Goal: Task Accomplishment & Management: Manage account settings

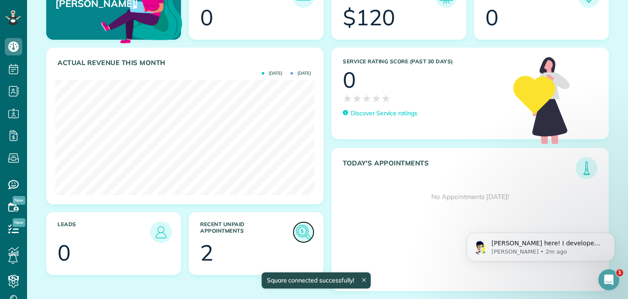
click at [301, 232] on img at bounding box center [303, 232] width 20 height 20
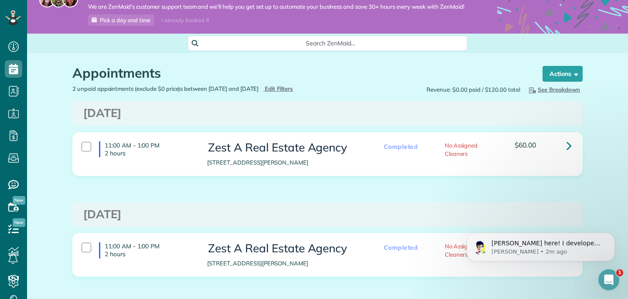
scroll to position [19, 0]
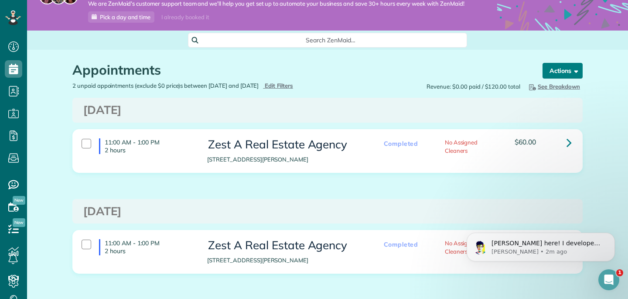
click at [560, 71] on button "Actions" at bounding box center [562, 71] width 40 height 16
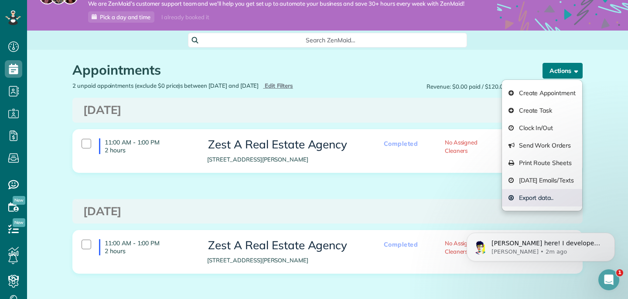
scroll to position [59, 0]
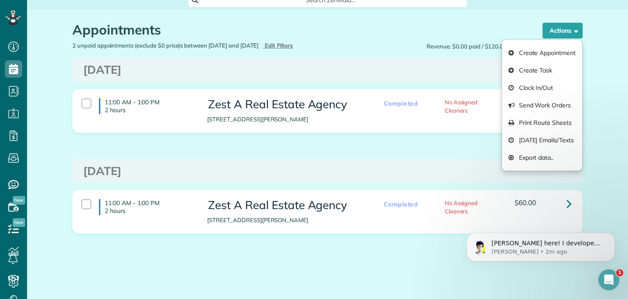
click at [603, 188] on div "Appointments the List View [2 min] Schedule Changes Actions Create Appointment …" at bounding box center [327, 154] width 601 height 289
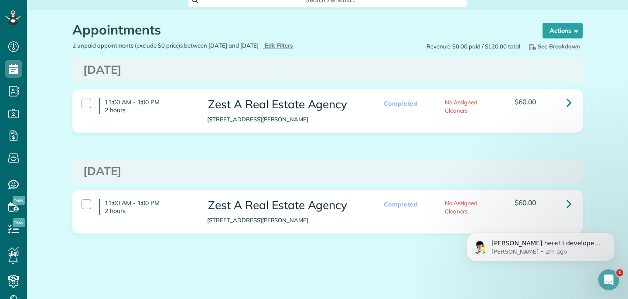
click at [86, 108] on div "11:00 AM - 1:00 PM 2 hours" at bounding box center [138, 106] width 126 height 24
click at [84, 202] on div at bounding box center [86, 204] width 10 height 10
click at [567, 200] on icon at bounding box center [568, 203] width 5 height 15
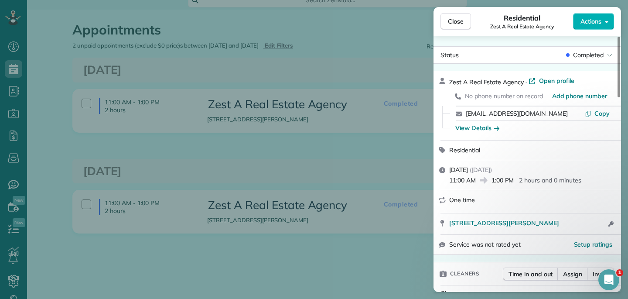
click at [472, 23] on div "Residential Zest A Real Estate Agency" at bounding box center [522, 21] width 102 height 17
click at [459, 19] on span "Close" at bounding box center [456, 21] width 16 height 9
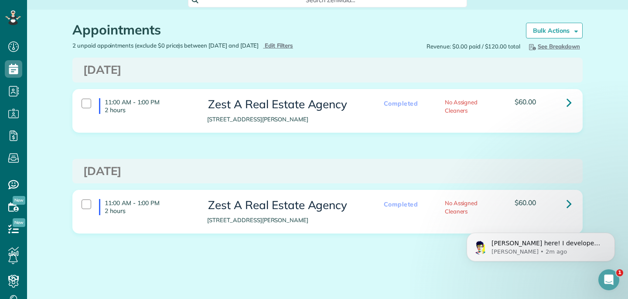
click at [316, 29] on h1 "Appointments" at bounding box center [292, 30] width 440 height 14
click at [551, 32] on strong "Bulk Actions" at bounding box center [551, 31] width 37 height 8
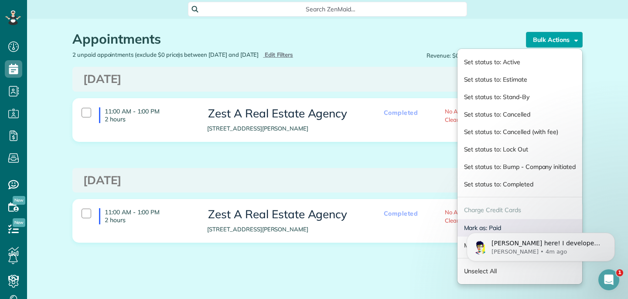
scroll to position [37, 0]
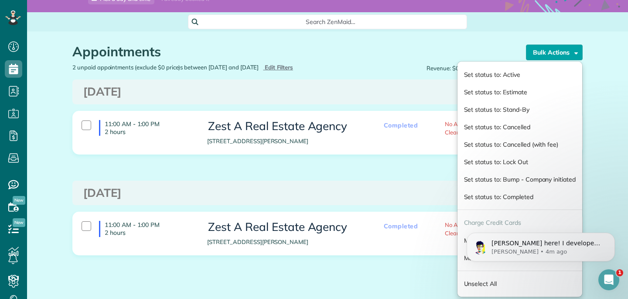
click at [408, 154] on div "11:00 AM - 1:00 PM 2 hours Zest A Real Estate Agency 604 South McKinley Street …" at bounding box center [327, 139] width 523 height 57
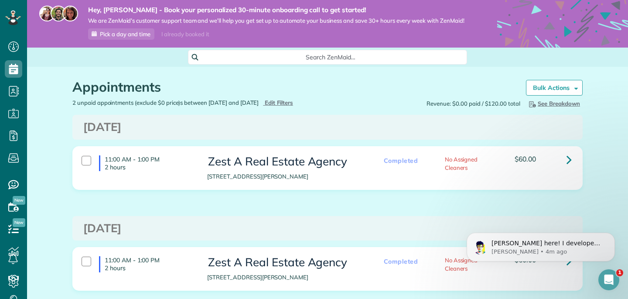
scroll to position [59, 0]
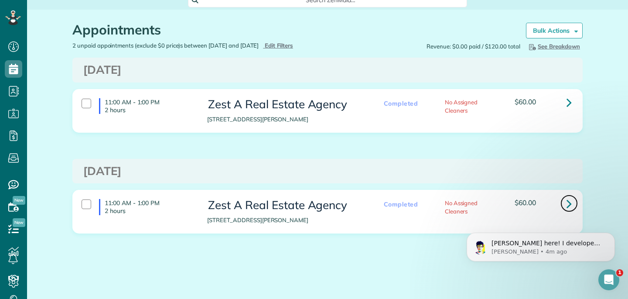
click at [571, 200] on icon at bounding box center [568, 203] width 5 height 15
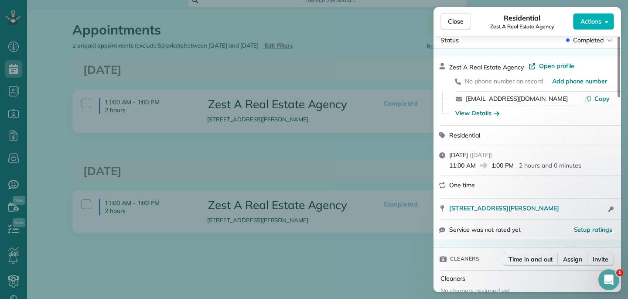
scroll to position [16, 0]
click at [594, 20] on span "Actions" at bounding box center [590, 21] width 21 height 9
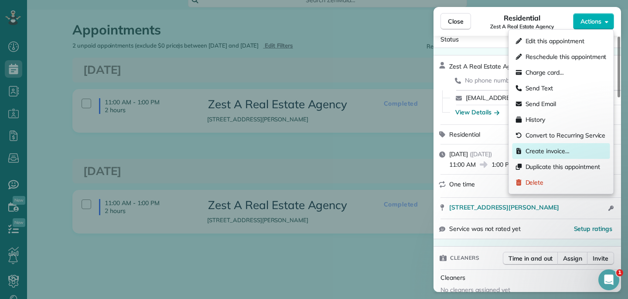
click at [573, 149] on div "Create invoice…" at bounding box center [561, 151] width 98 height 16
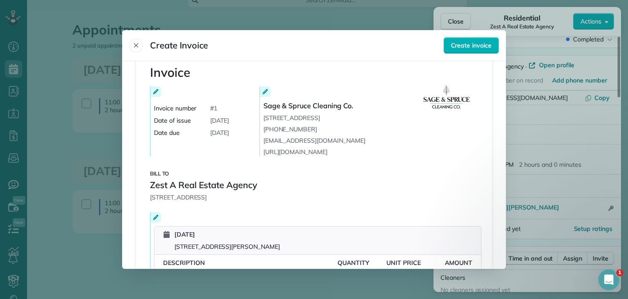
scroll to position [0, 0]
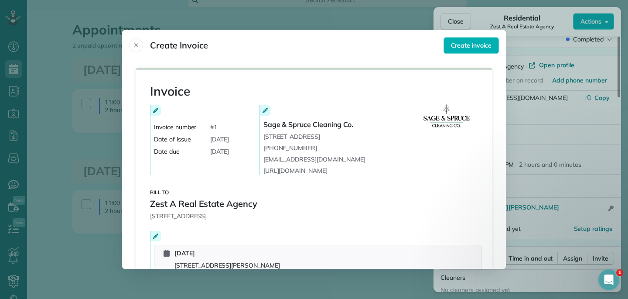
click at [156, 103] on div "Invoice Invoice number # 1 Date of issue September 1, 2025 Date due September 8…" at bounding box center [314, 129] width 328 height 91
click at [156, 108] on icon at bounding box center [155, 110] width 5 height 5
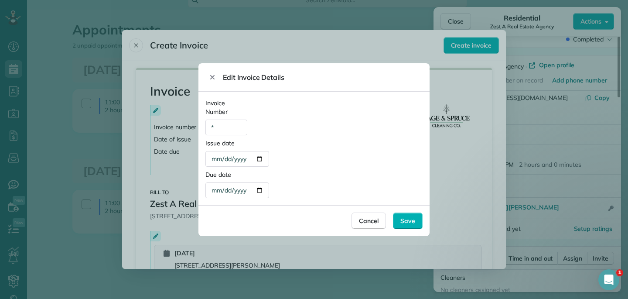
click at [222, 127] on div "*" at bounding box center [226, 127] width 42 height 16
type div "**"
click at [406, 224] on span "Save" at bounding box center [407, 220] width 15 height 9
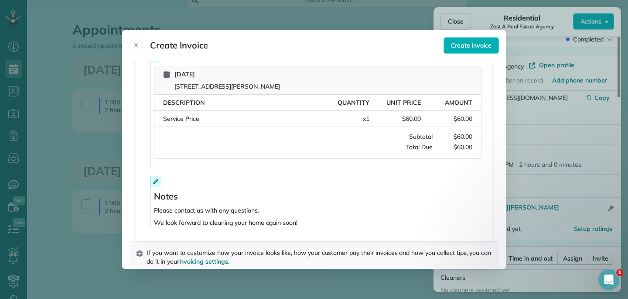
scroll to position [190, 0]
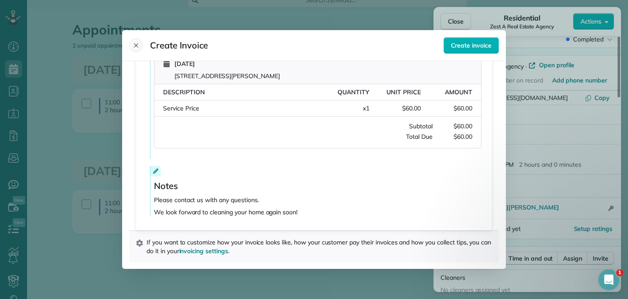
click at [135, 48] on icon "Close" at bounding box center [135, 45] width 7 height 7
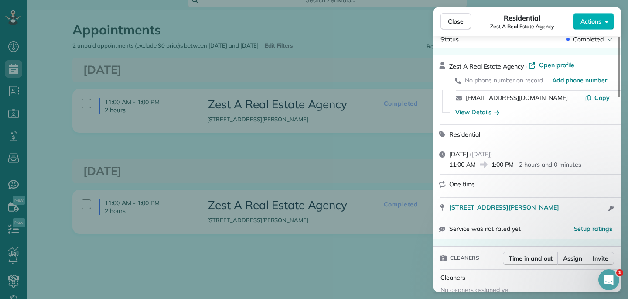
click at [339, 70] on div "Close Residential Zest A Real Estate Agency Actions Status Completed Zest A Rea…" at bounding box center [314, 149] width 628 height 299
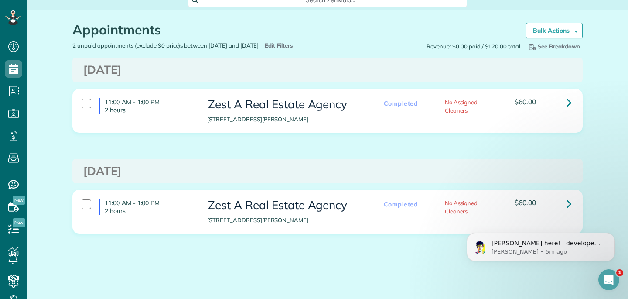
click at [78, 102] on div "11:00 AM - 1:00 PM 2 hours" at bounding box center [138, 106] width 126 height 24
click at [88, 207] on div at bounding box center [86, 204] width 10 height 10
click at [82, 99] on div at bounding box center [86, 103] width 10 height 10
click at [87, 207] on div at bounding box center [86, 204] width 10 height 10
click at [546, 35] on link "Bulk Actions" at bounding box center [554, 31] width 57 height 16
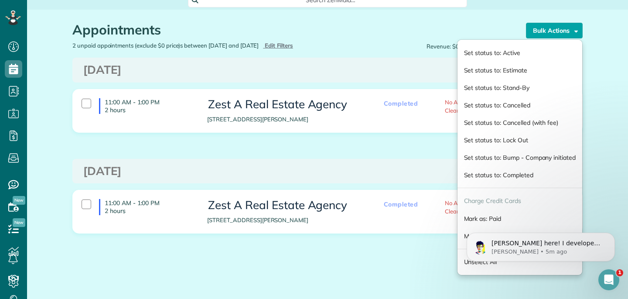
click at [487, 24] on h1 "Appointments" at bounding box center [292, 30] width 440 height 14
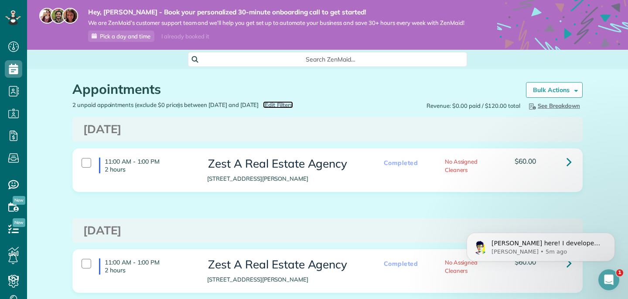
click at [293, 104] on span "Edit Filters" at bounding box center [279, 104] width 28 height 7
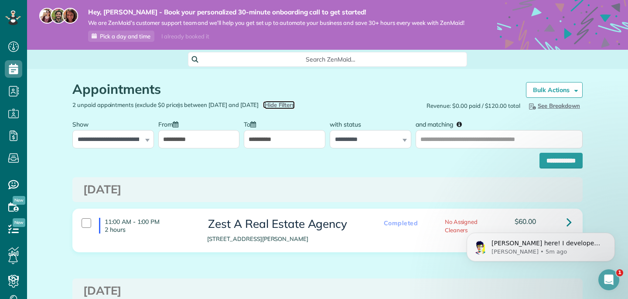
click at [295, 102] on span "Hide Filters" at bounding box center [280, 105] width 30 height 8
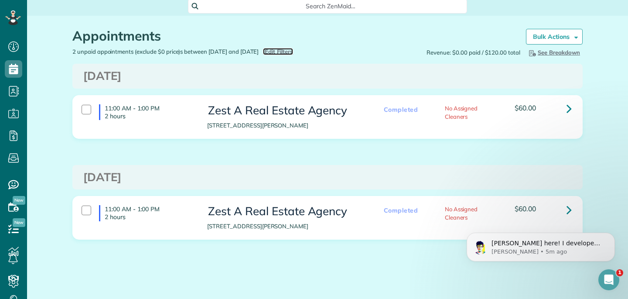
scroll to position [59, 0]
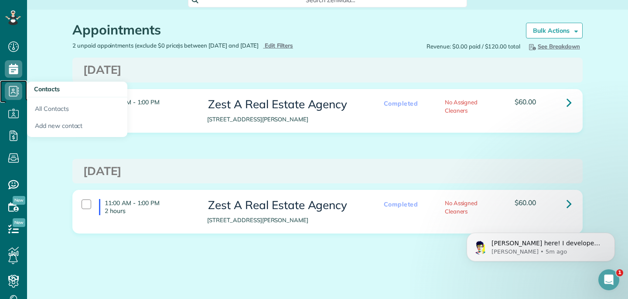
click at [17, 91] on icon at bounding box center [13, 90] width 17 height 17
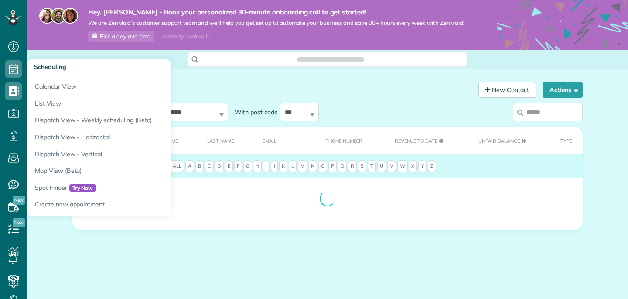
scroll to position [4, 4]
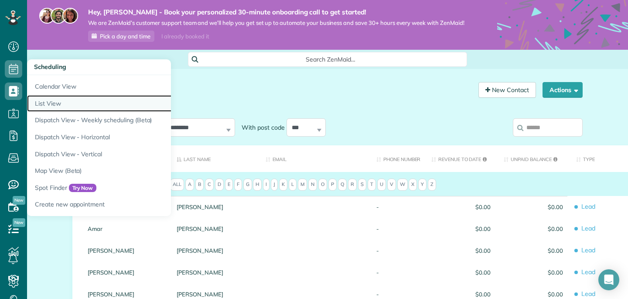
click at [56, 102] on link "List View" at bounding box center [136, 103] width 218 height 17
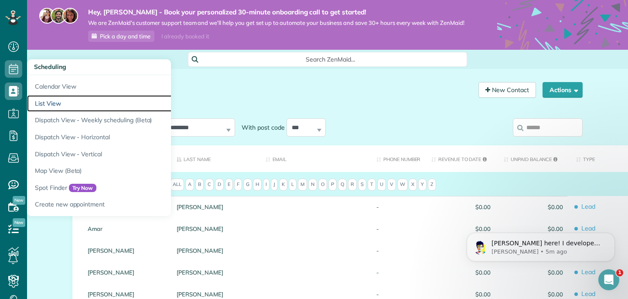
scroll to position [0, 0]
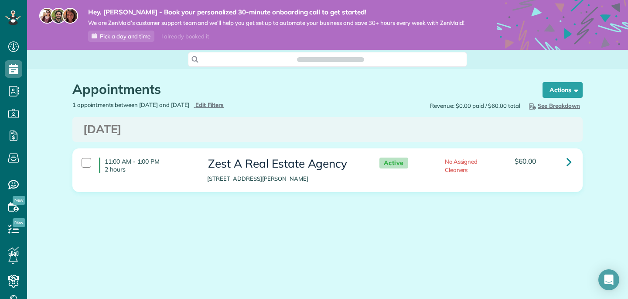
scroll to position [4, 4]
type input "**********"
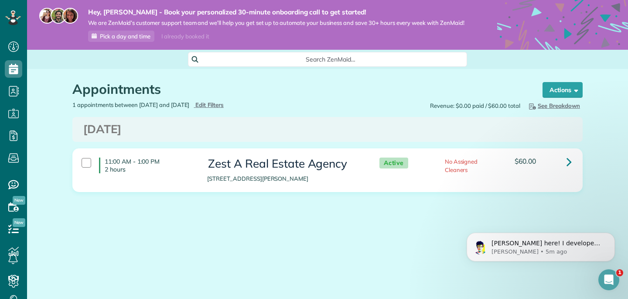
scroll to position [0, 0]
click at [387, 162] on span "Active" at bounding box center [393, 162] width 29 height 11
click at [224, 103] on span "Edit Filters" at bounding box center [209, 104] width 28 height 7
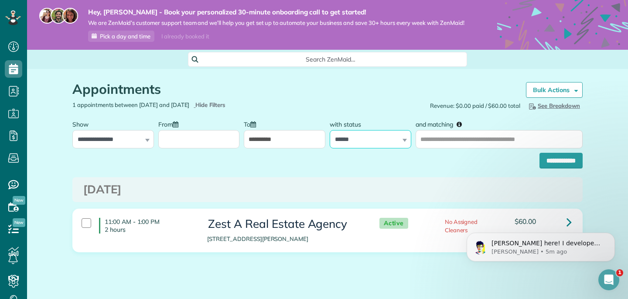
click at [397, 140] on select "**********" at bounding box center [369, 139] width 81 height 18
select select "*******"
click at [558, 163] on input "**********" at bounding box center [560, 161] width 43 height 16
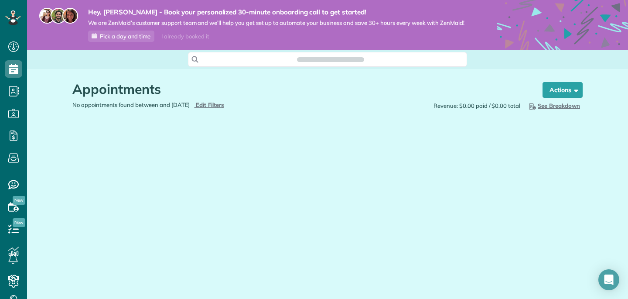
scroll to position [4, 4]
type input "**********"
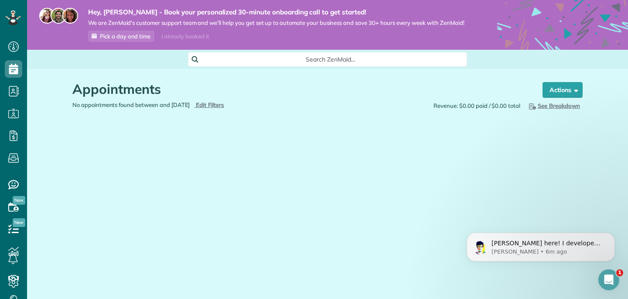
scroll to position [0, 0]
click at [220, 104] on span "Edit Filters" at bounding box center [210, 104] width 28 height 7
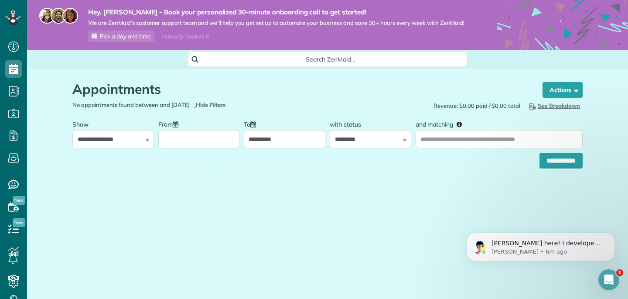
click at [207, 142] on input "From" at bounding box center [198, 139] width 81 height 18
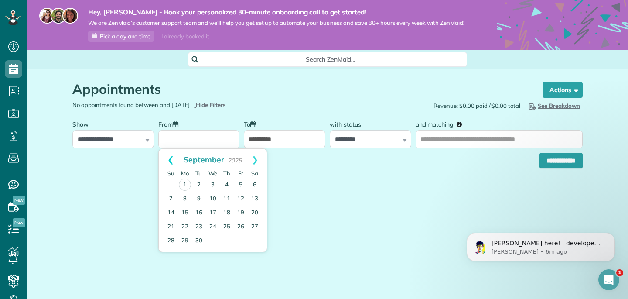
click at [168, 162] on link "Prev" at bounding box center [171, 160] width 24 height 22
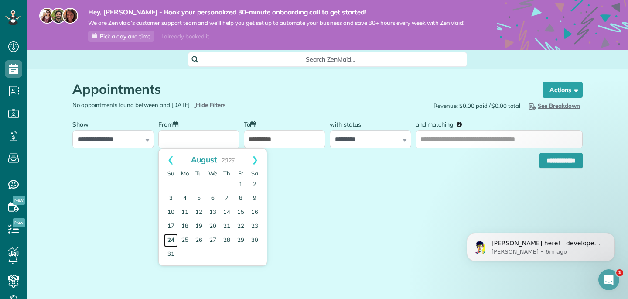
click at [170, 238] on link "24" at bounding box center [171, 240] width 14 height 14
type input "**********"
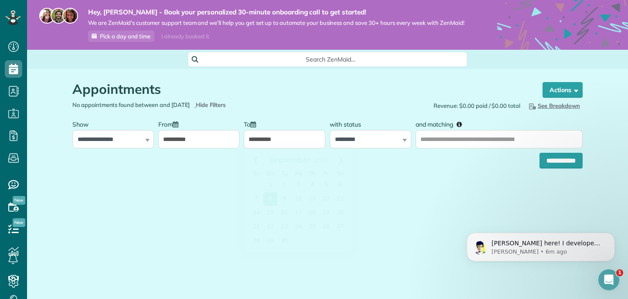
click at [294, 143] on input "**********" at bounding box center [284, 139] width 81 height 18
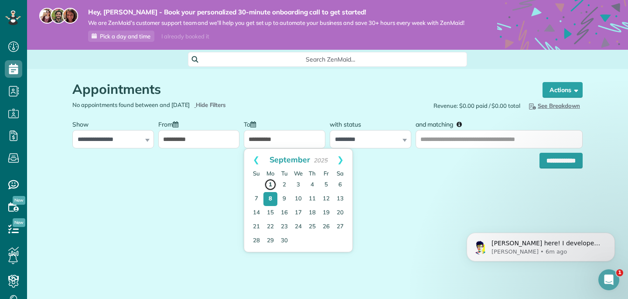
click at [271, 183] on link "1" at bounding box center [270, 184] width 12 height 12
type input "**********"
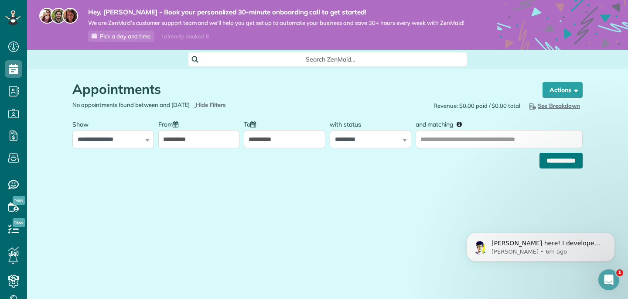
click at [565, 160] on input "**********" at bounding box center [560, 161] width 43 height 16
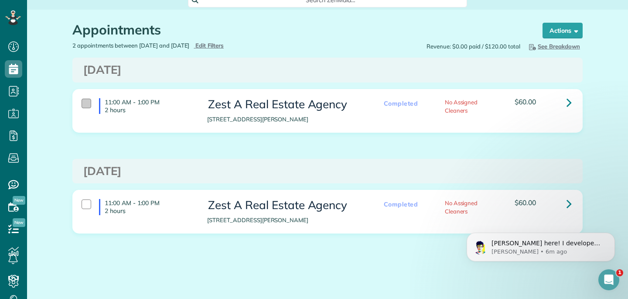
click at [86, 105] on div at bounding box center [86, 103] width 10 height 10
click at [87, 206] on div at bounding box center [86, 204] width 10 height 10
click at [570, 32] on link "Bulk Actions" at bounding box center [554, 31] width 57 height 16
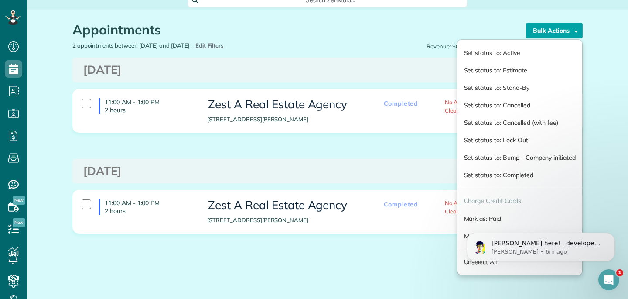
click at [416, 246] on div "Appointments the List View [2 min] Schedule Changes Actions Create Appointment …" at bounding box center [327, 154] width 523 height 289
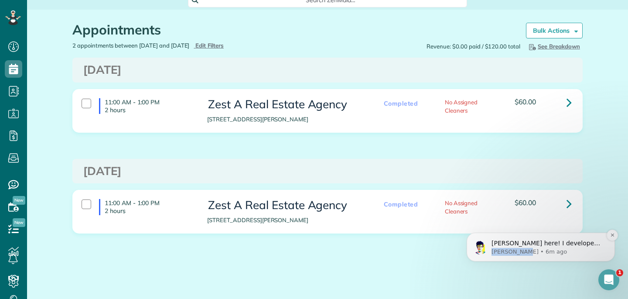
drag, startPoint x: 522, startPoint y: 253, endPoint x: 599, endPoint y: 238, distance: 78.5
click at [599, 239] on div "Alex here! I developed the software you're currently trialing (though I have he…" at bounding box center [547, 247] width 112 height 17
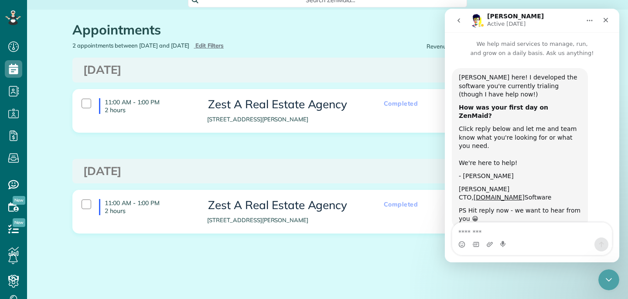
scroll to position [7, 0]
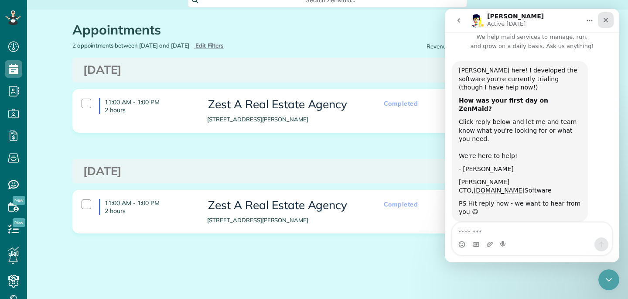
click at [607, 19] on icon "Close" at bounding box center [605, 20] width 5 height 5
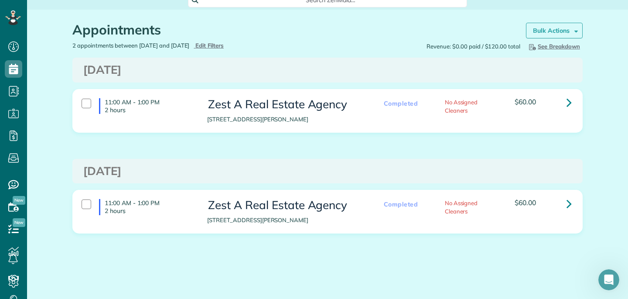
click at [567, 33] on strong "Bulk Actions" at bounding box center [551, 31] width 37 height 8
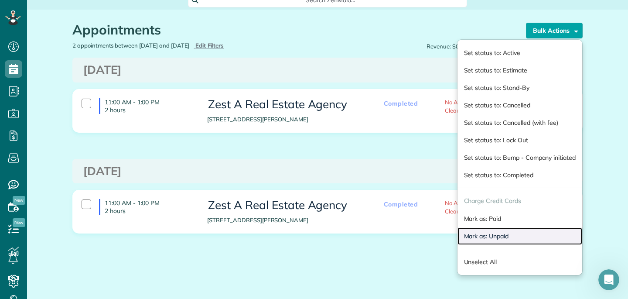
click at [513, 240] on link "Mark as: Unpaid" at bounding box center [519, 235] width 125 height 17
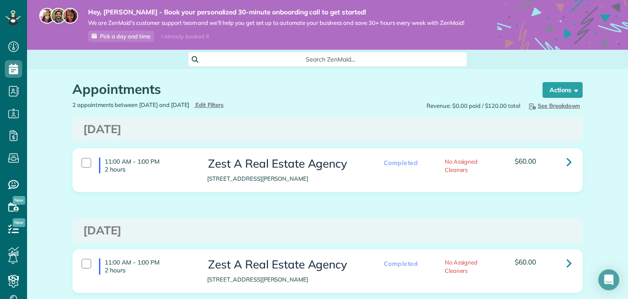
scroll to position [59, 0]
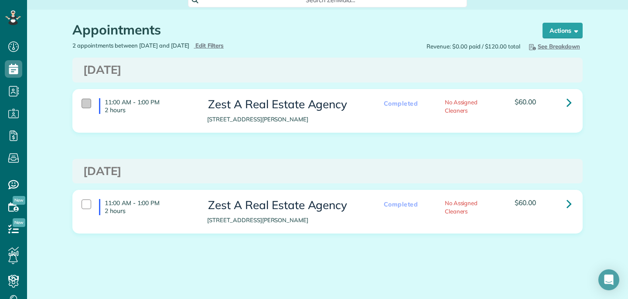
click at [83, 106] on div at bounding box center [86, 103] width 10 height 10
click at [83, 203] on div at bounding box center [86, 204] width 10 height 10
click at [543, 27] on strong "Bulk Actions" at bounding box center [551, 31] width 37 height 8
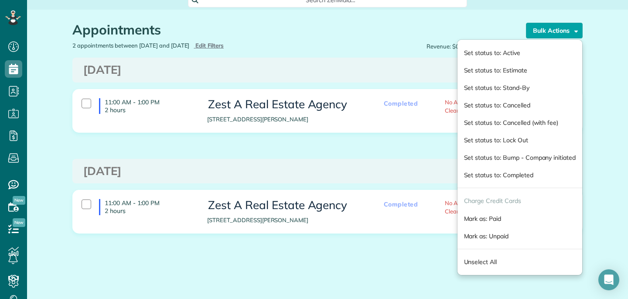
click at [490, 24] on h1 "Appointments" at bounding box center [292, 30] width 440 height 14
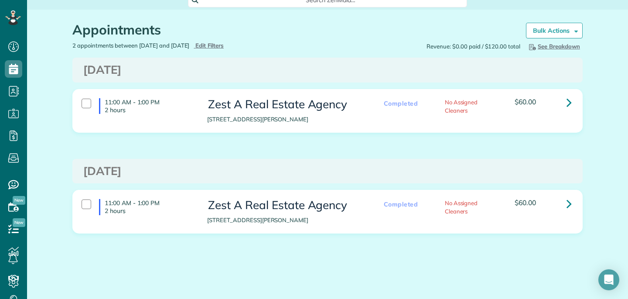
click at [319, 166] on h3 "[DATE]" at bounding box center [327, 171] width 488 height 13
click at [82, 105] on div at bounding box center [86, 103] width 10 height 10
click at [89, 201] on div at bounding box center [86, 204] width 10 height 10
click at [571, 97] on icon at bounding box center [568, 102] width 5 height 15
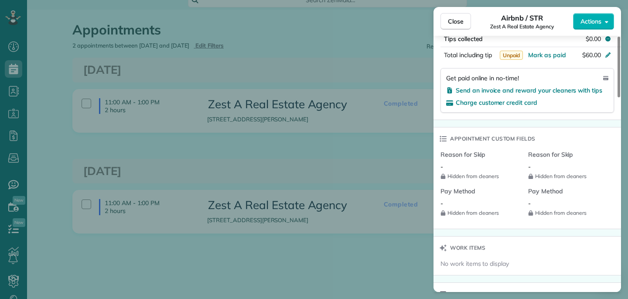
scroll to position [522, 0]
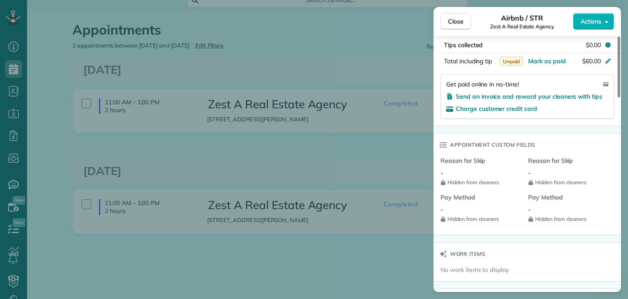
click at [346, 151] on div "Close Airbnb / STR Zest A Real Estate Agency Actions Status Completed Zest A Re…" at bounding box center [314, 149] width 628 height 299
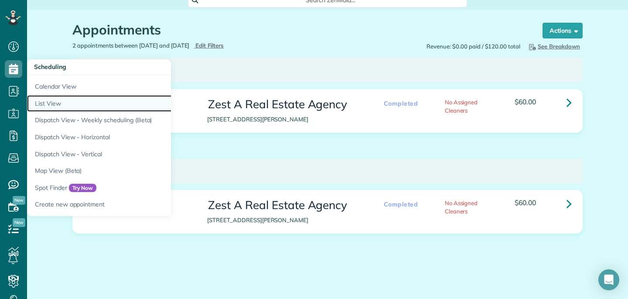
click at [74, 104] on link "List View" at bounding box center [136, 103] width 218 height 17
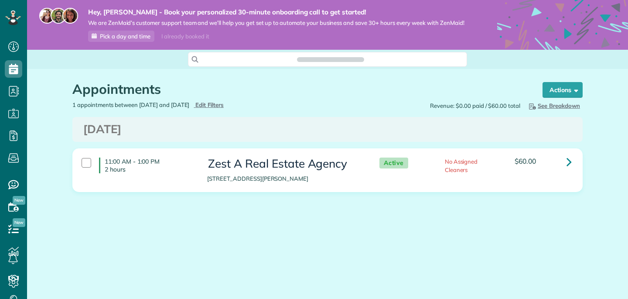
scroll to position [299, 27]
type input "**********"
click at [224, 102] on span "Edit Filters" at bounding box center [209, 104] width 28 height 7
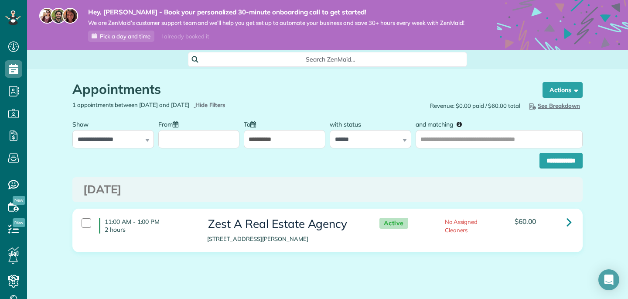
click at [184, 144] on input "From" at bounding box center [198, 139] width 81 height 18
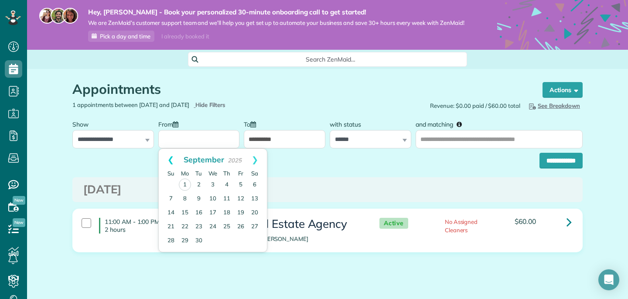
click at [170, 159] on link "Prev" at bounding box center [171, 160] width 24 height 22
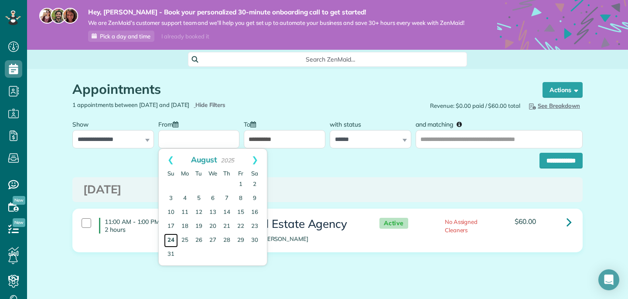
click at [173, 240] on link "24" at bounding box center [171, 240] width 14 height 14
type input "**********"
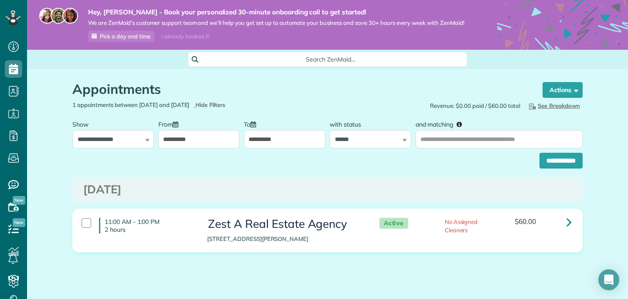
click at [301, 143] on input "**********" at bounding box center [284, 139] width 81 height 18
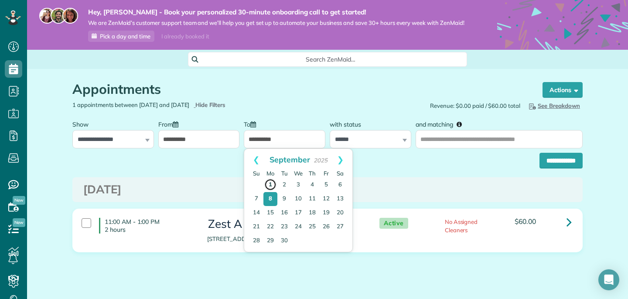
click at [272, 183] on link "1" at bounding box center [270, 184] width 12 height 12
type input "**********"
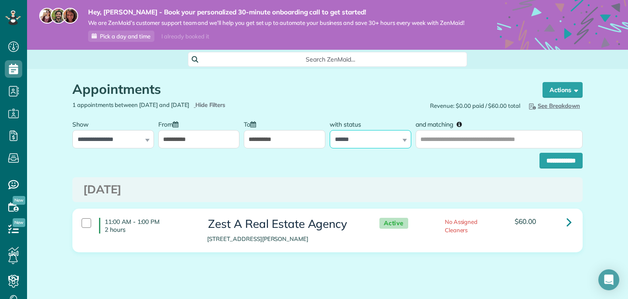
click at [384, 133] on select "**********" at bounding box center [369, 139] width 81 height 18
select select "*******"
click at [554, 164] on input "**********" at bounding box center [560, 161] width 43 height 16
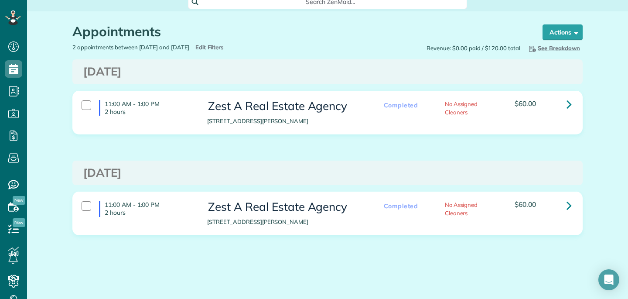
scroll to position [59, 0]
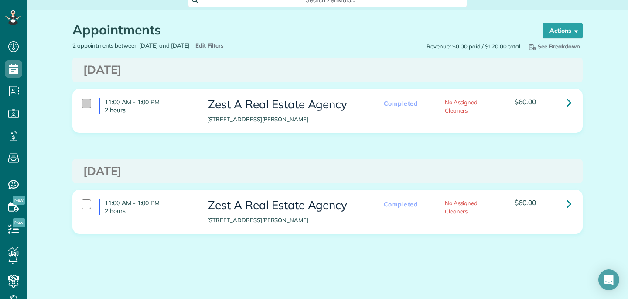
click at [82, 101] on div at bounding box center [86, 103] width 10 height 10
click at [87, 202] on div at bounding box center [86, 204] width 10 height 10
click at [565, 33] on strong "Bulk Actions" at bounding box center [551, 31] width 37 height 8
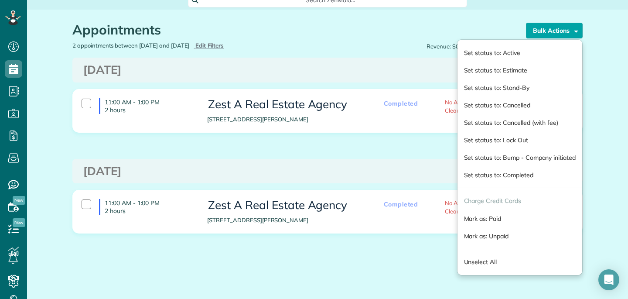
click at [426, 151] on div "Thursday Aug 28, 2025 11:00 AM - 1:00 PM 2 hours Zest A Real Estate Agency 604 …" at bounding box center [327, 152] width 510 height 189
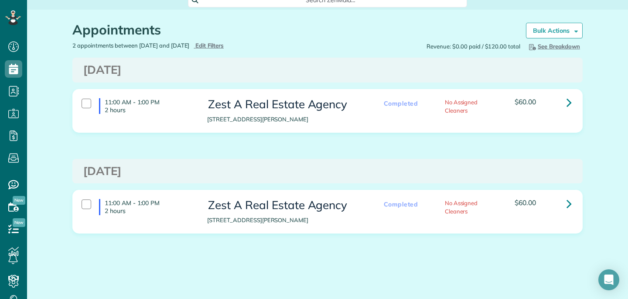
click at [455, 103] on span "No Assigned Cleaners" at bounding box center [461, 105] width 33 height 15
click at [82, 205] on div at bounding box center [86, 204] width 10 height 10
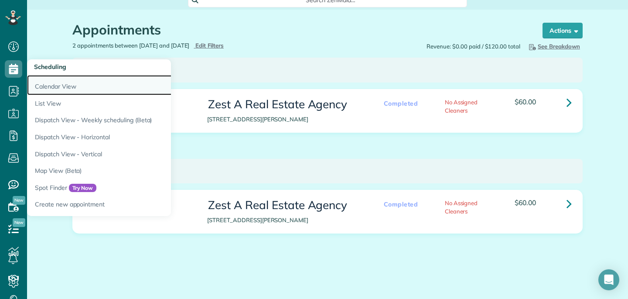
click at [59, 91] on link "Calendar View" at bounding box center [136, 85] width 218 height 20
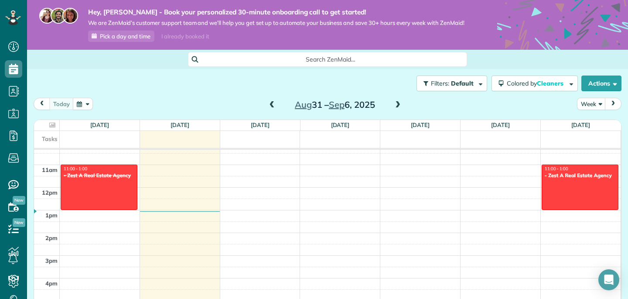
scroll to position [252, 0]
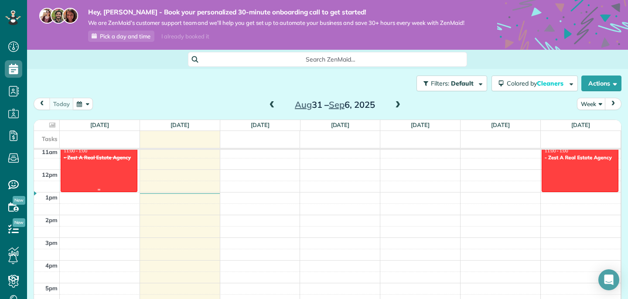
click at [95, 174] on div at bounding box center [99, 169] width 76 height 44
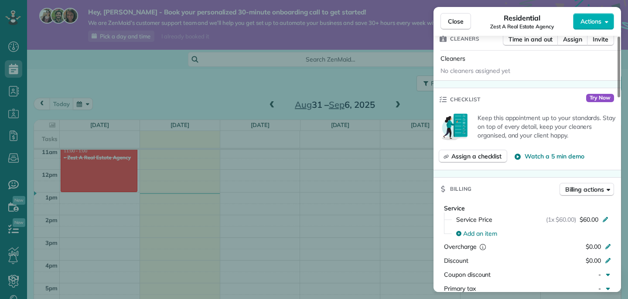
scroll to position [238, 0]
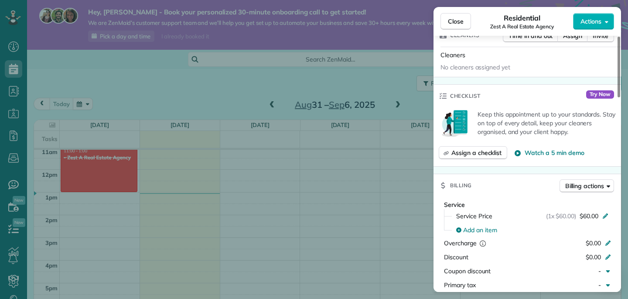
click at [501, 70] on span "No cleaners assigned yet" at bounding box center [475, 67] width 70 height 8
click at [451, 58] on span "Cleaners" at bounding box center [452, 55] width 25 height 8
click at [461, 55] on span "Cleaners" at bounding box center [452, 55] width 25 height 8
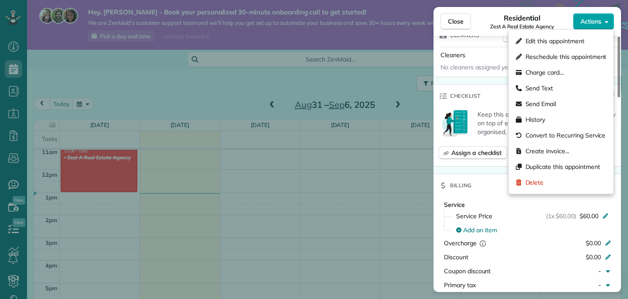
click at [608, 20] on button "Actions" at bounding box center [593, 21] width 41 height 17
click at [581, 47] on div "Edit this appointment" at bounding box center [561, 41] width 98 height 16
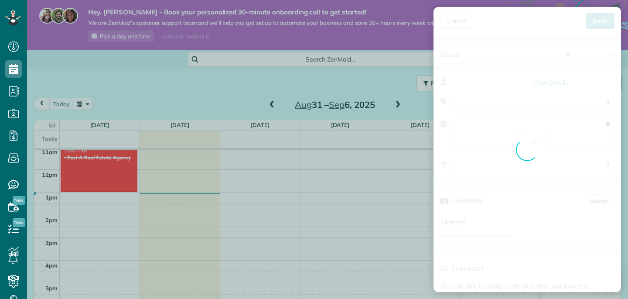
type input "**********"
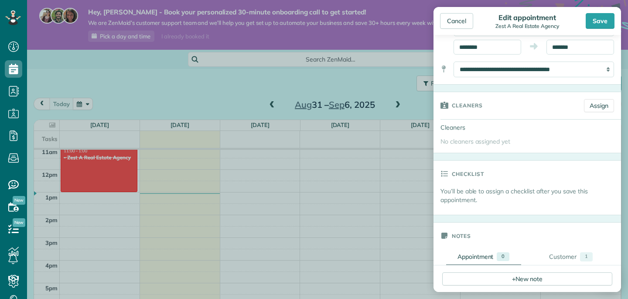
scroll to position [99, 0]
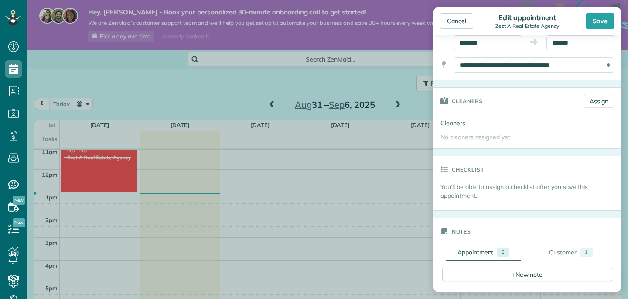
click at [492, 141] on div "No cleaners assigned yet" at bounding box center [526, 139] width 187 height 17
click at [489, 134] on span "No cleaners assigned yet" at bounding box center [475, 137] width 70 height 8
click at [594, 102] on link "Assign" at bounding box center [599, 101] width 30 height 13
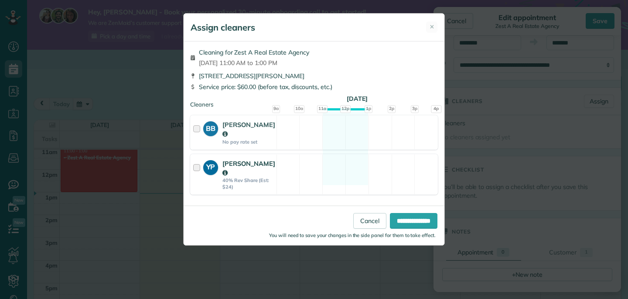
click at [200, 159] on div at bounding box center [198, 174] width 10 height 31
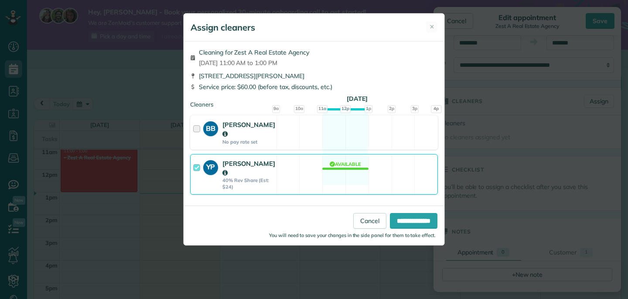
click at [199, 127] on div at bounding box center [198, 132] width 10 height 25
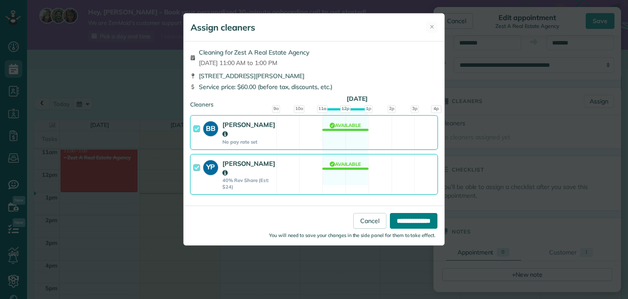
click at [394, 215] on input "**********" at bounding box center [414, 221] width 48 height 16
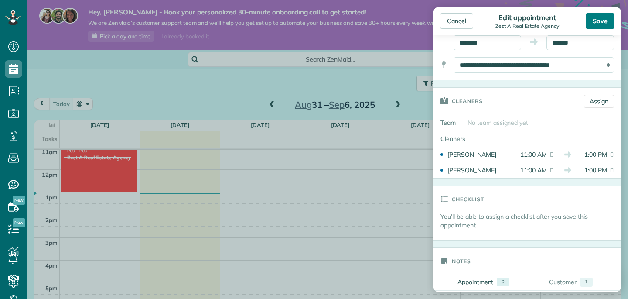
click at [603, 19] on div "Save" at bounding box center [599, 21] width 29 height 16
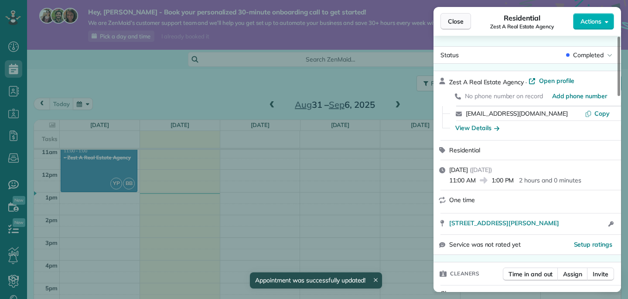
click at [460, 25] on span "Close" at bounding box center [456, 21] width 16 height 9
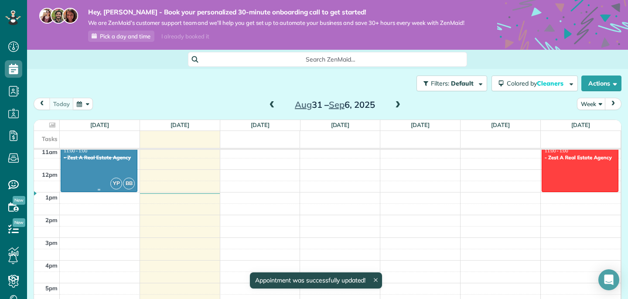
click at [96, 165] on div at bounding box center [99, 169] width 76 height 44
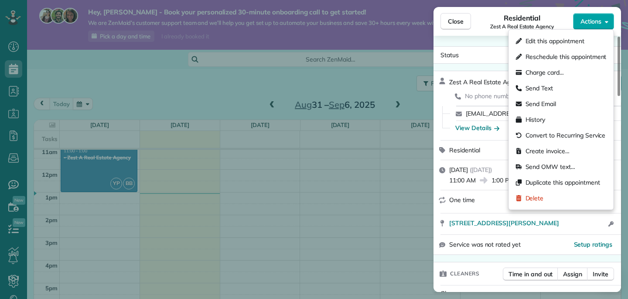
click at [582, 27] on button "Actions" at bounding box center [593, 21] width 41 height 17
click at [571, 46] on div "Edit this appointment" at bounding box center [561, 41] width 98 height 16
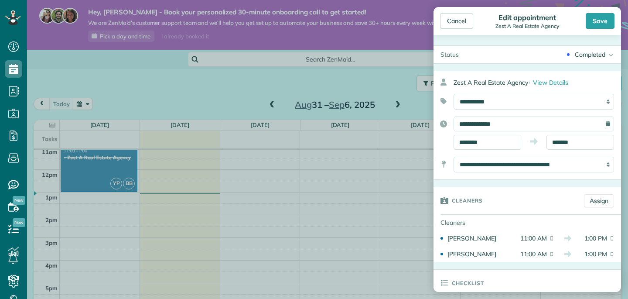
click at [544, 21] on div "Edit appointment" at bounding box center [526, 17] width 69 height 9
click at [519, 103] on select "**********" at bounding box center [533, 102] width 160 height 16
select select "******"
click at [597, 20] on div "Save" at bounding box center [599, 21] width 29 height 16
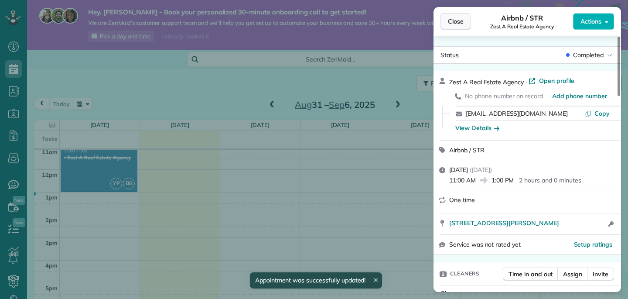
click at [461, 22] on span "Close" at bounding box center [456, 21] width 16 height 9
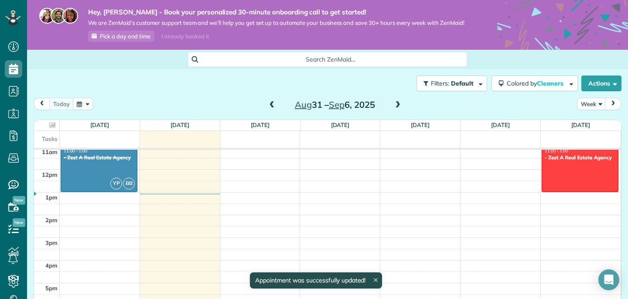
click at [267, 107] on span at bounding box center [272, 105] width 10 height 8
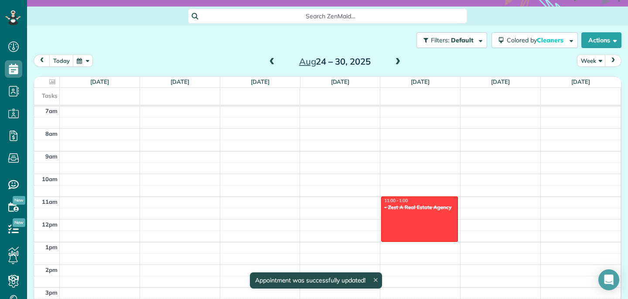
scroll to position [61, 0]
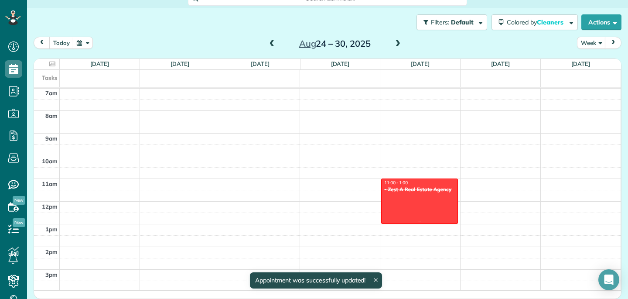
click at [418, 189] on div "- Zest A Real Estate Agency" at bounding box center [419, 189] width 71 height 6
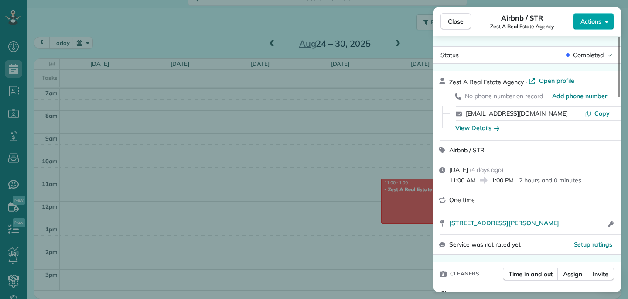
click at [592, 21] on span "Actions" at bounding box center [590, 21] width 21 height 9
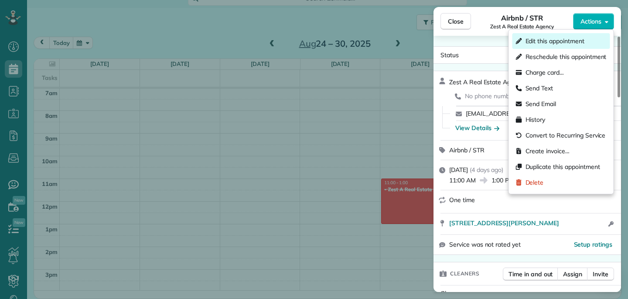
click at [578, 46] on div "Edit this appointment" at bounding box center [561, 41] width 98 height 16
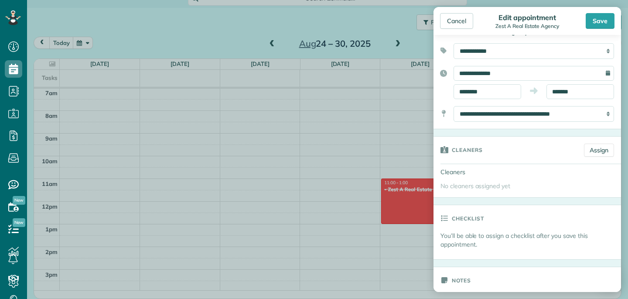
scroll to position [87, 0]
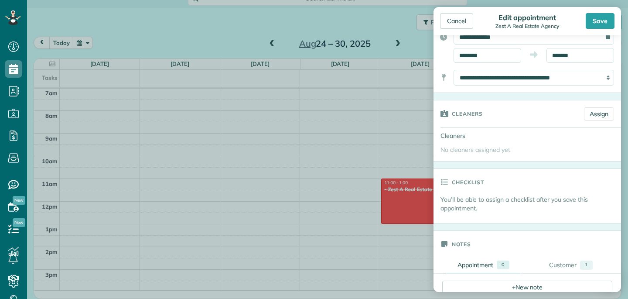
click at [609, 105] on div "Cleaners Assign" at bounding box center [526, 113] width 187 height 27
click at [604, 110] on link "Assign" at bounding box center [599, 113] width 30 height 13
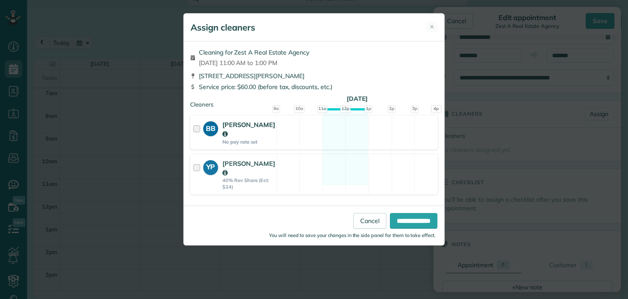
click at [197, 126] on div at bounding box center [198, 132] width 10 height 25
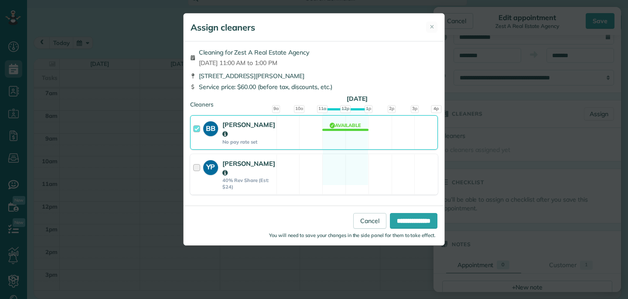
click at [197, 160] on div at bounding box center [198, 174] width 10 height 31
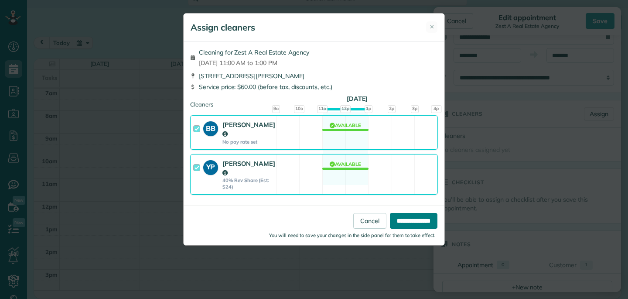
click at [398, 213] on input "**********" at bounding box center [414, 221] width 48 height 16
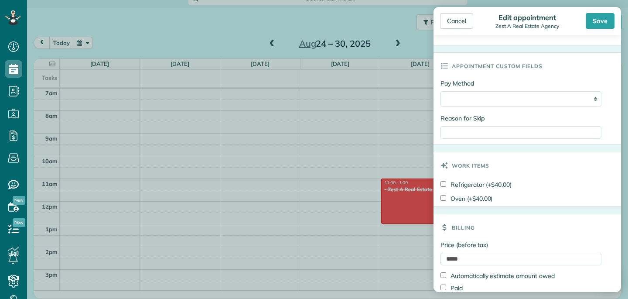
scroll to position [401, 0]
click at [513, 97] on select "**********" at bounding box center [520, 99] width 161 height 16
select select "**********"
click at [514, 94] on select "**********" at bounding box center [520, 99] width 161 height 16
select select
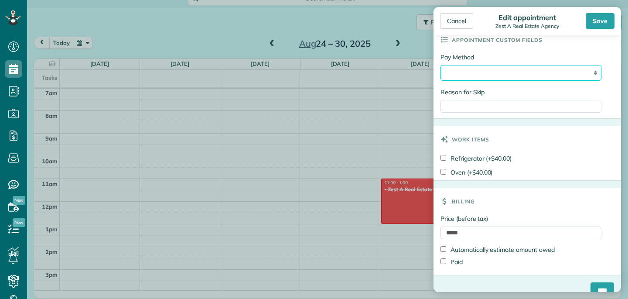
scroll to position [442, 0]
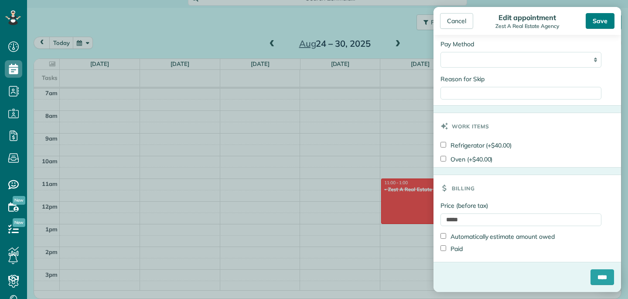
click at [598, 17] on div "Save" at bounding box center [599, 21] width 29 height 16
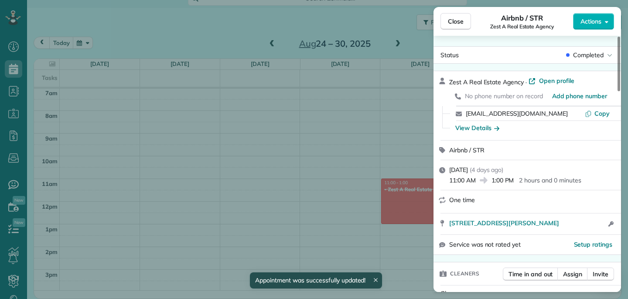
scroll to position [60, 0]
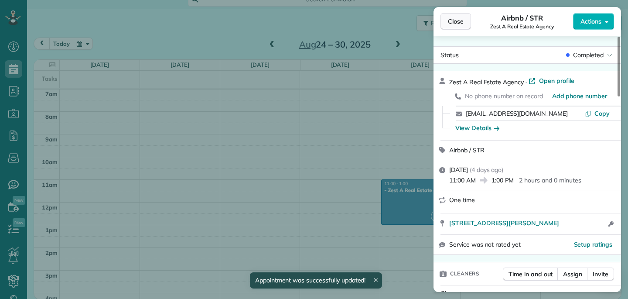
click at [459, 24] on span "Close" at bounding box center [456, 21] width 16 height 9
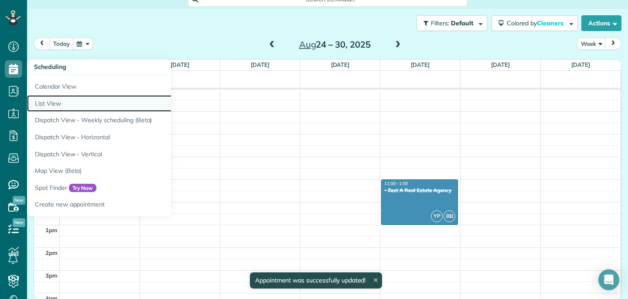
click at [49, 100] on link "List View" at bounding box center [136, 103] width 218 height 17
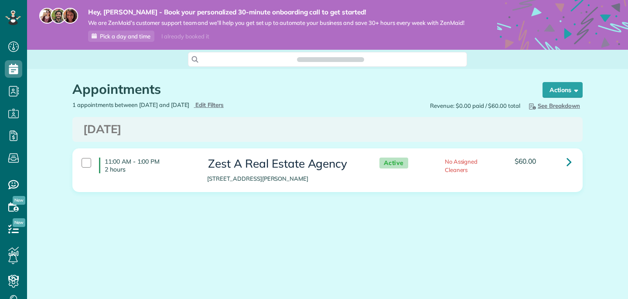
scroll to position [4, 4]
type input "**********"
click at [224, 105] on span "Edit Filters" at bounding box center [209, 104] width 28 height 7
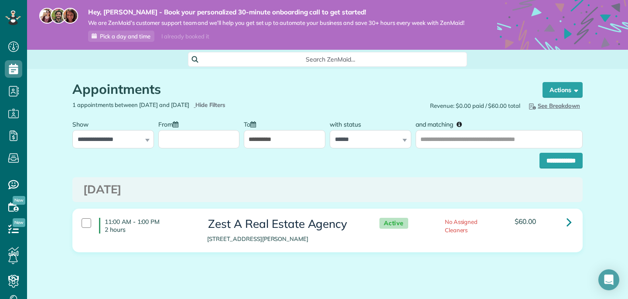
click at [185, 142] on input "From" at bounding box center [198, 139] width 81 height 18
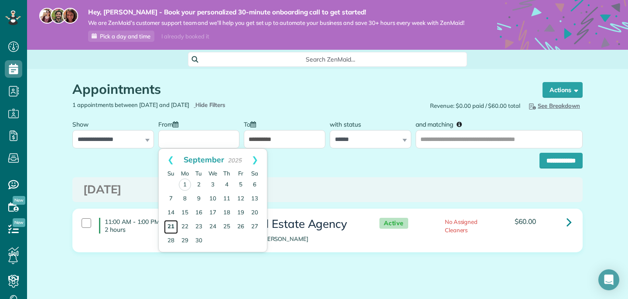
click at [170, 226] on link "21" at bounding box center [171, 227] width 14 height 14
type input "**********"
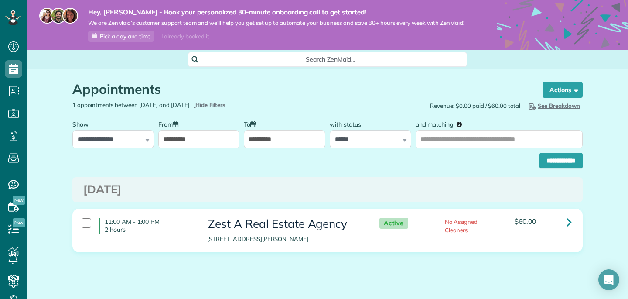
click at [293, 132] on input "**********" at bounding box center [284, 139] width 81 height 18
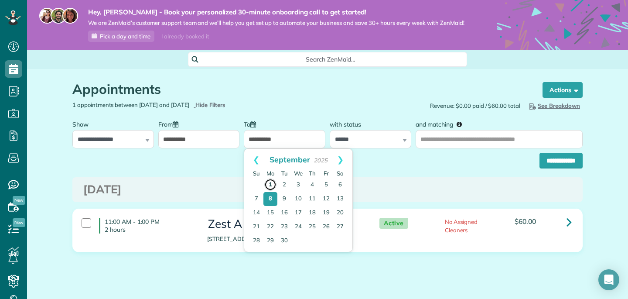
click at [269, 185] on link "1" at bounding box center [270, 184] width 12 height 12
type input "**********"
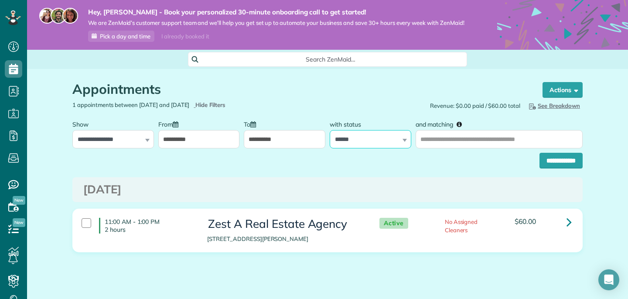
click at [375, 141] on select "**********" at bounding box center [369, 139] width 81 height 18
select select "*******"
click at [558, 164] on input "**********" at bounding box center [560, 161] width 43 height 16
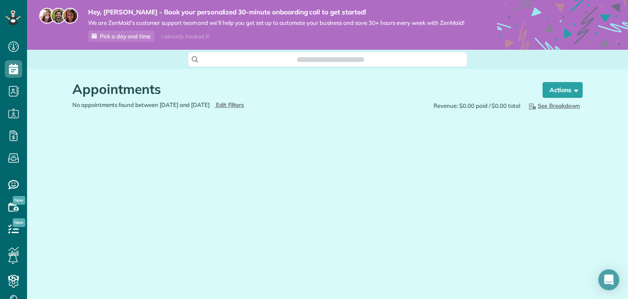
scroll to position [4, 4]
type input "**********"
click at [244, 105] on span "Edit Filters" at bounding box center [230, 104] width 28 height 7
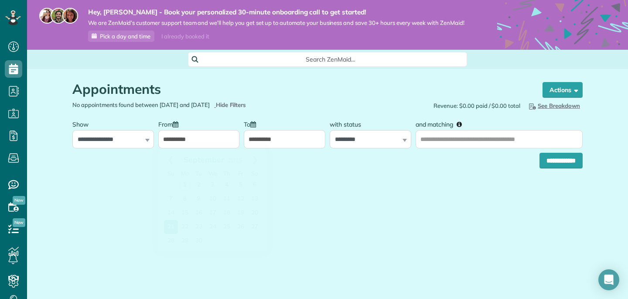
click at [170, 143] on input "**********" at bounding box center [198, 139] width 81 height 18
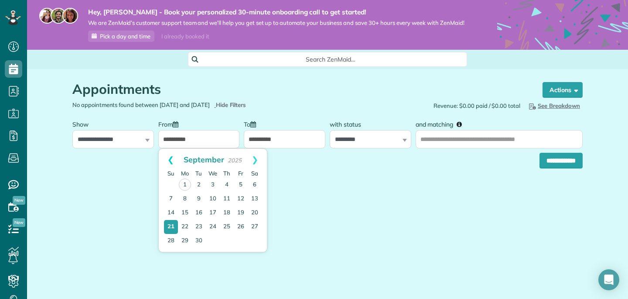
click at [166, 161] on link "Prev" at bounding box center [171, 160] width 24 height 22
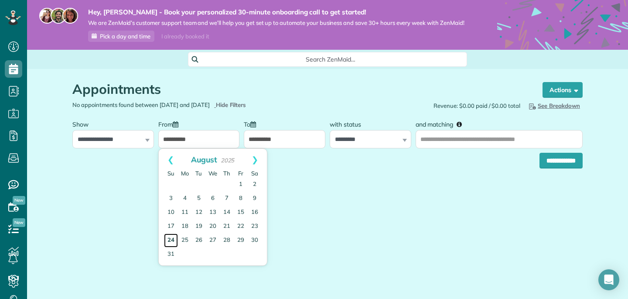
click at [171, 238] on link "24" at bounding box center [171, 240] width 14 height 14
type input "**********"
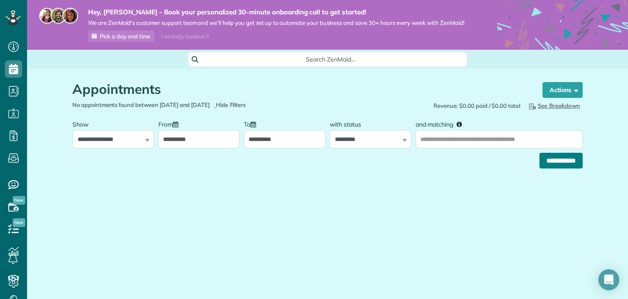
click at [552, 160] on input "**********" at bounding box center [560, 161] width 43 height 16
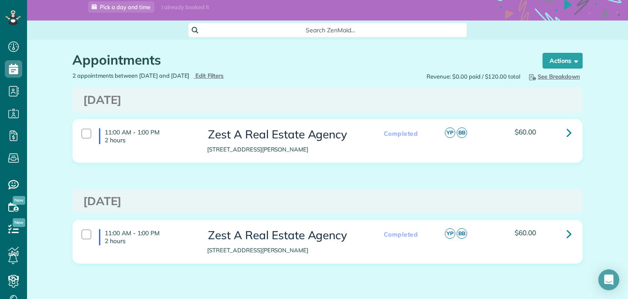
scroll to position [59, 0]
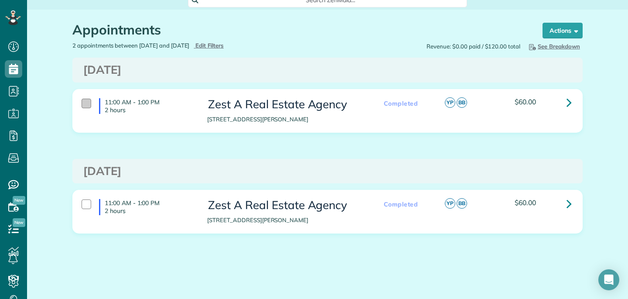
click at [85, 106] on div at bounding box center [86, 103] width 10 height 10
click at [86, 197] on div "11:00 AM - 1:00 PM 2 hours" at bounding box center [138, 206] width 126 height 24
click at [554, 32] on strong "Bulk Actions" at bounding box center [551, 31] width 37 height 8
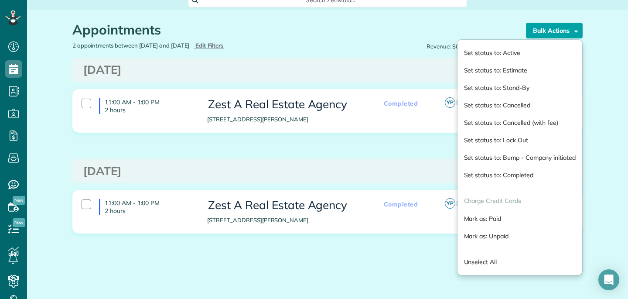
click at [426, 30] on h1 "Appointments" at bounding box center [292, 30] width 440 height 14
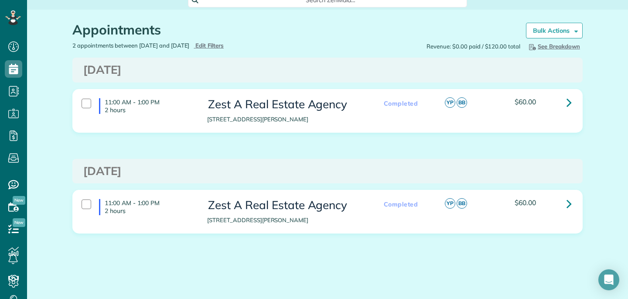
click at [425, 29] on h1 "Appointments" at bounding box center [292, 30] width 440 height 14
click at [87, 102] on div at bounding box center [86, 103] width 10 height 10
click at [85, 207] on div at bounding box center [86, 204] width 10 height 10
click at [572, 104] on link at bounding box center [568, 102] width 17 height 17
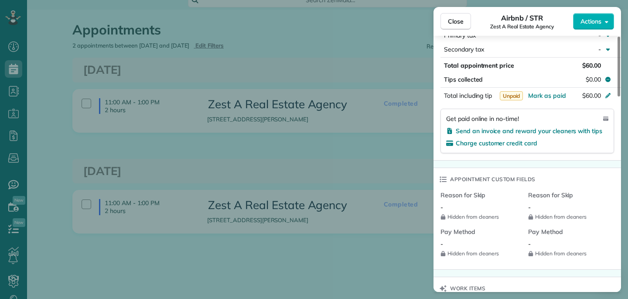
scroll to position [526, 0]
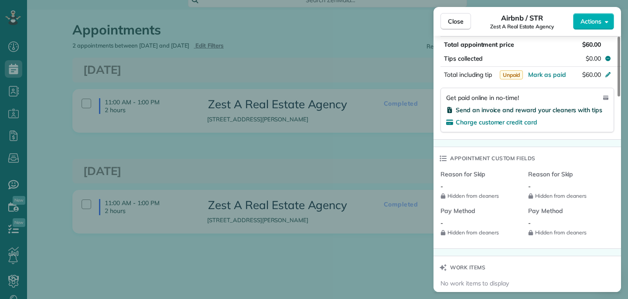
click at [540, 110] on span "Send an invoice and reward your cleaners with tips" at bounding box center [528, 110] width 146 height 8
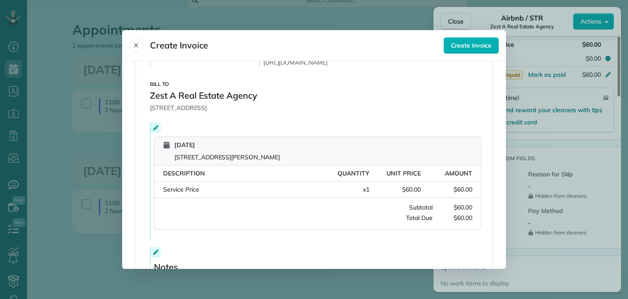
scroll to position [108, 0]
click at [154, 126] on icon at bounding box center [155, 128] width 5 height 5
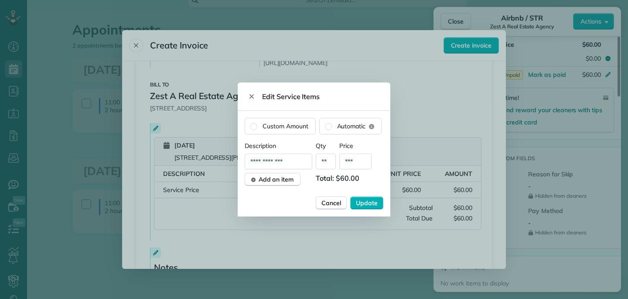
drag, startPoint x: 290, startPoint y: 173, endPoint x: 415, endPoint y: 30, distance: 190.6
click at [415, 0] on div "Close Airbnb / STR Zest A Real Estate Agency Actions Status Completed Zest A Re…" at bounding box center [314, 0] width 628 height 0
click at [333, 198] on span "Cancel" at bounding box center [331, 202] width 20 height 9
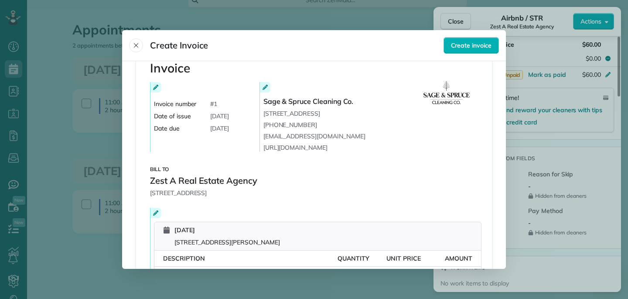
scroll to position [21, 0]
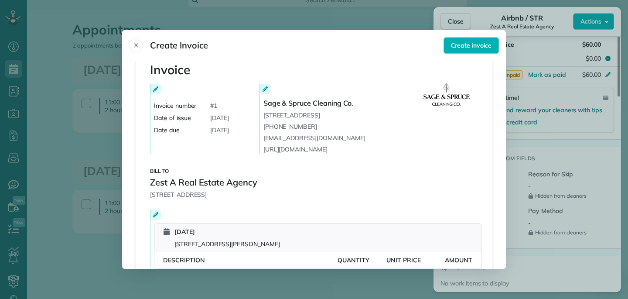
click at [397, 10] on div at bounding box center [314, 149] width 628 height 299
click at [137, 43] on icon "Close" at bounding box center [135, 45] width 7 height 7
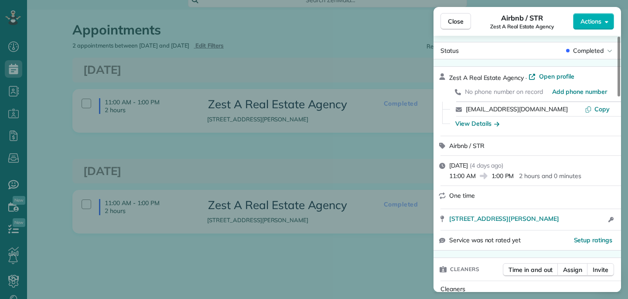
scroll to position [0, 0]
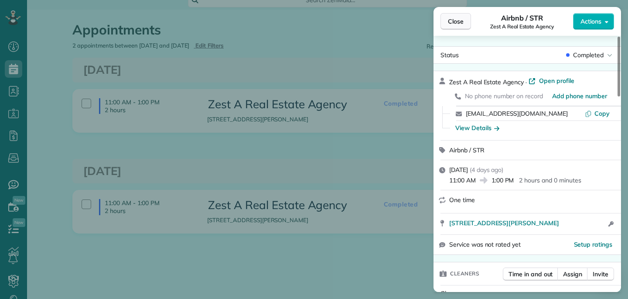
click at [456, 20] on span "Close" at bounding box center [456, 21] width 16 height 9
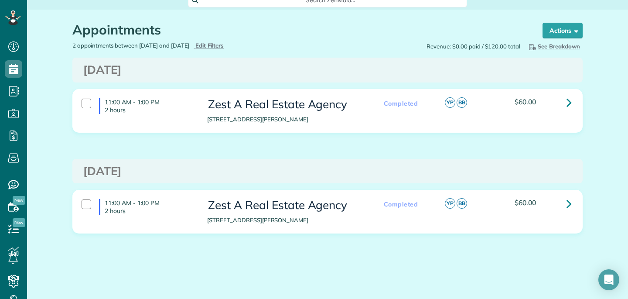
click at [367, 105] on div "Zest A Real Estate Agency 604 South McKinley Street Casper WY 82601" at bounding box center [283, 111] width 167 height 34
click at [82, 100] on div at bounding box center [86, 103] width 10 height 10
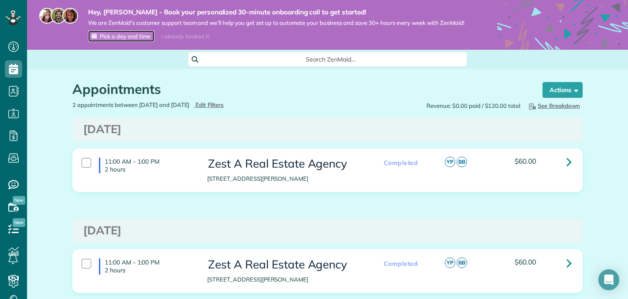
click at [146, 36] on span "Pick a day and time" at bounding box center [125, 36] width 51 height 7
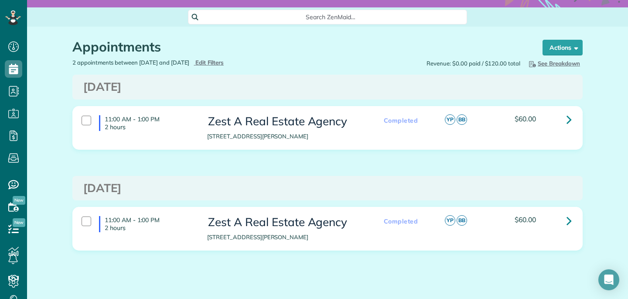
scroll to position [59, 0]
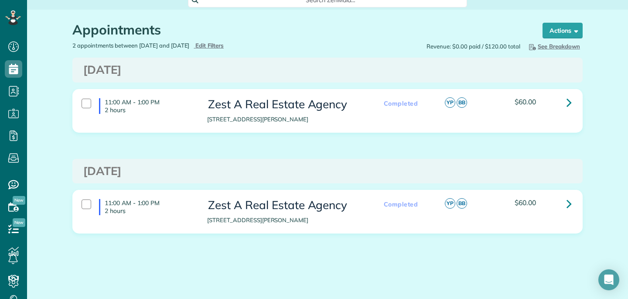
click at [438, 94] on div "Completed YP BB $60.00" at bounding box center [472, 103] width 209 height 18
click at [235, 141] on div "11:00 AM - 1:00 PM 2 hours Zest A Real Estate Agency [STREET_ADDRESS][PERSON_NA…" at bounding box center [327, 117] width 523 height 57
click at [568, 28] on strong "Bulk Actions" at bounding box center [551, 31] width 37 height 8
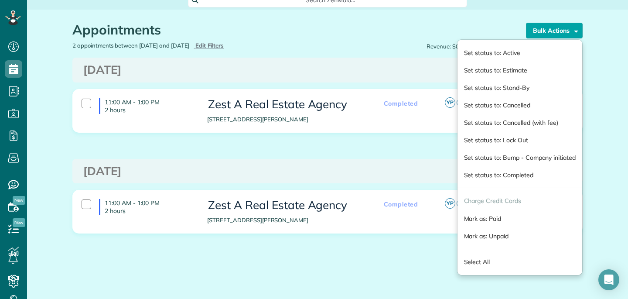
click at [384, 166] on h3 "[DATE]" at bounding box center [327, 171] width 488 height 13
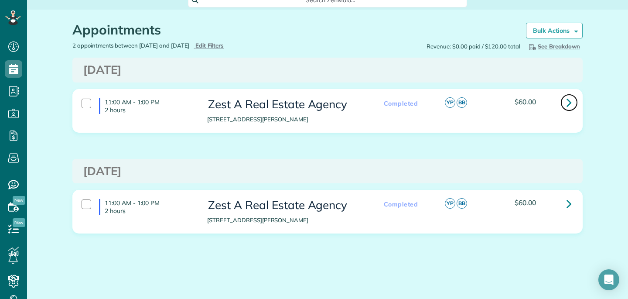
click at [572, 102] on link at bounding box center [568, 102] width 17 height 17
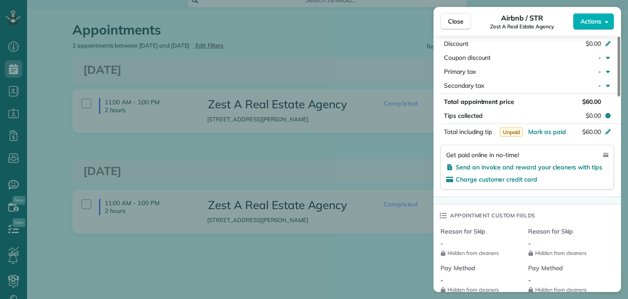
scroll to position [463, 0]
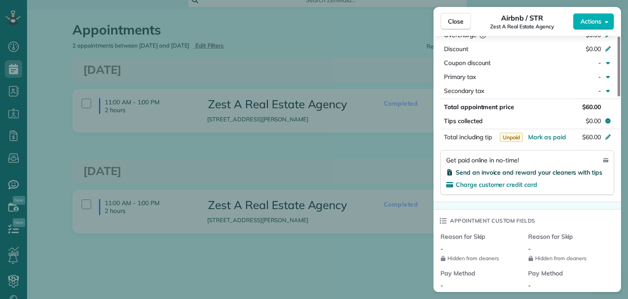
click at [505, 171] on span "Send an invoice and reward your cleaners with tips" at bounding box center [528, 172] width 146 height 8
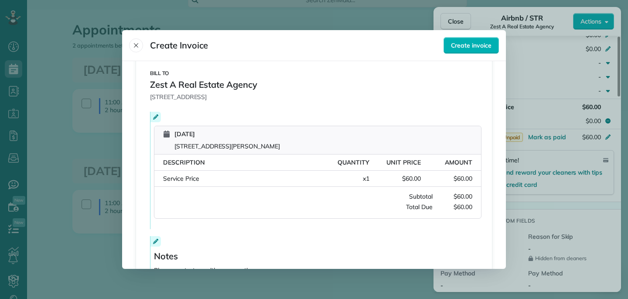
scroll to position [123, 0]
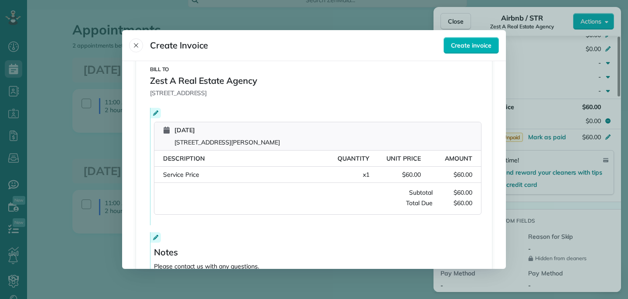
click at [155, 114] on icon at bounding box center [155, 112] width 5 height 5
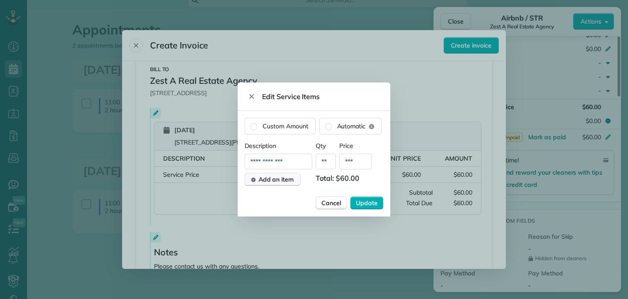
click at [273, 180] on span "Add an item" at bounding box center [275, 179] width 35 height 9
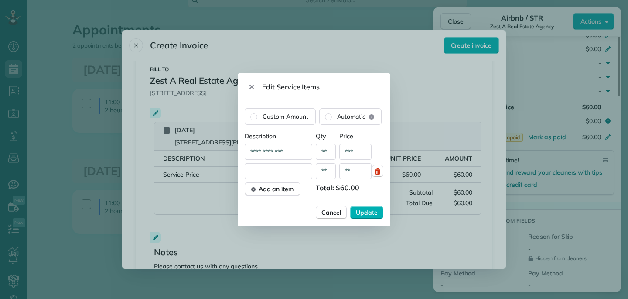
click at [274, 172] on input "text" at bounding box center [278, 171] width 68 height 16
click at [266, 172] on input "text" at bounding box center [278, 171] width 68 height 16
click at [330, 216] on span "Cancel" at bounding box center [331, 212] width 20 height 9
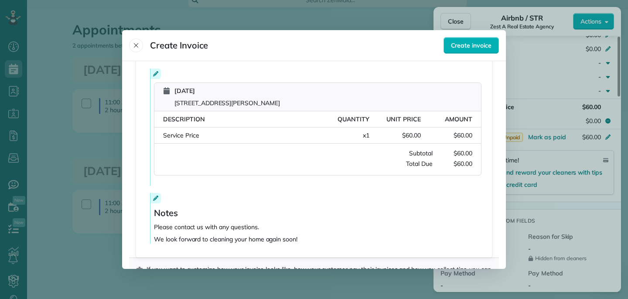
scroll to position [163, 0]
click at [150, 73] on div at bounding box center [155, 73] width 10 height 10
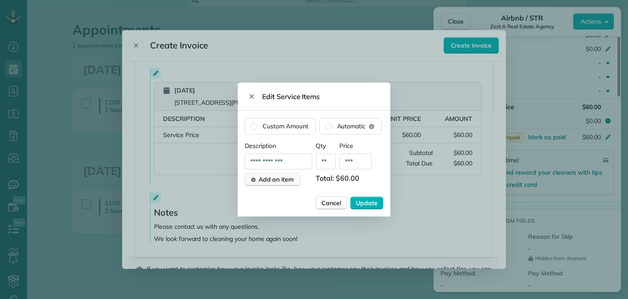
click at [282, 178] on span "Add an item" at bounding box center [275, 179] width 35 height 9
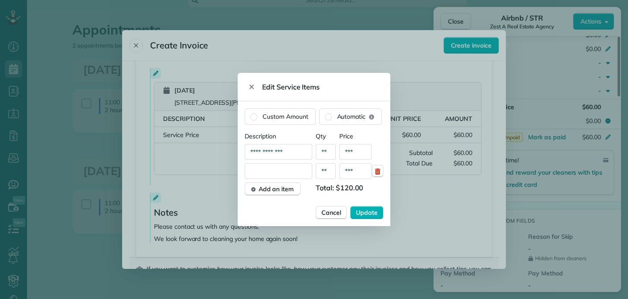
type input "***"
click at [284, 171] on input "text" at bounding box center [278, 171] width 68 height 16
drag, startPoint x: 294, startPoint y: 153, endPoint x: 239, endPoint y: 150, distance: 55.0
click at [240, 151] on div "**********" at bounding box center [314, 163] width 153 height 125
type input "*"
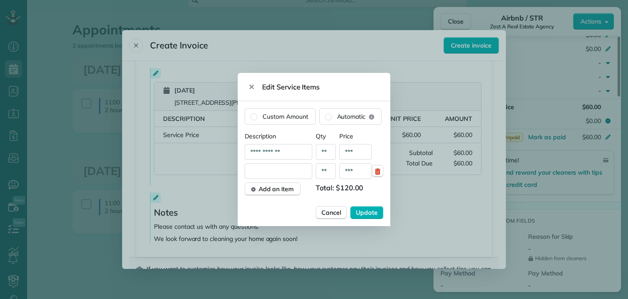
type input "**********"
click at [259, 176] on input "text" at bounding box center [278, 171] width 68 height 16
type input "**********"
click at [374, 212] on span "Update" at bounding box center [367, 212] width 22 height 9
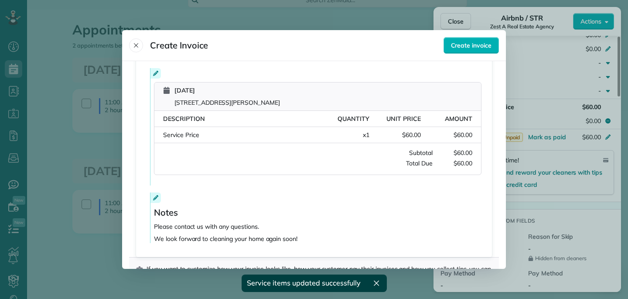
scroll to position [477, 0]
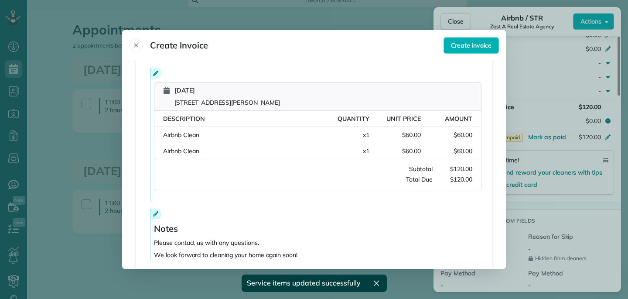
click at [244, 90] on span "[DATE]" at bounding box center [226, 90] width 105 height 9
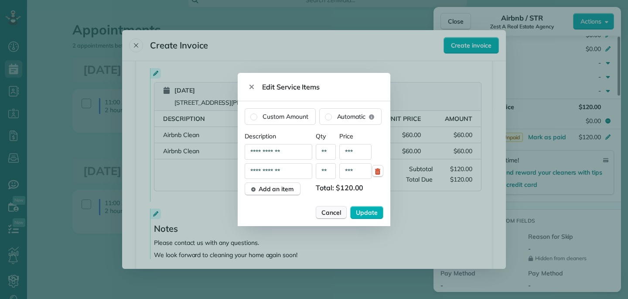
click at [333, 215] on span "Cancel" at bounding box center [331, 212] width 20 height 9
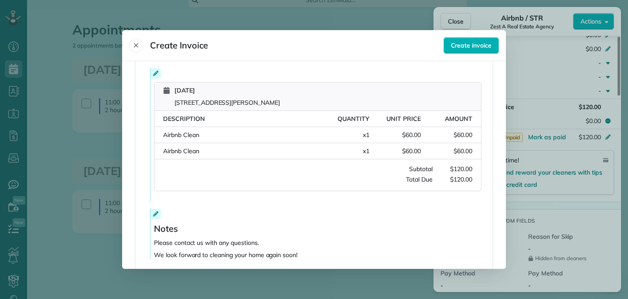
drag, startPoint x: 247, startPoint y: 92, endPoint x: 169, endPoint y: 90, distance: 77.6
click at [169, 90] on div "Thursday, August 28, 2025 604 South McKinley Street Casper WY 82601" at bounding box center [221, 96] width 117 height 21
click at [169, 89] on div at bounding box center [314, 149] width 628 height 299
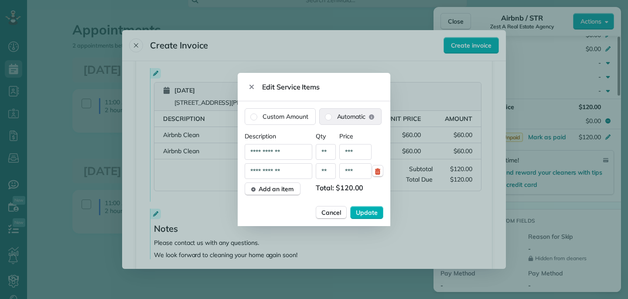
click at [344, 119] on span "Automatic" at bounding box center [351, 116] width 29 height 9
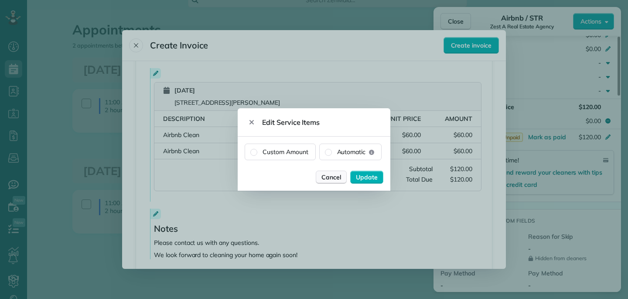
click at [337, 178] on span "Cancel" at bounding box center [331, 177] width 20 height 9
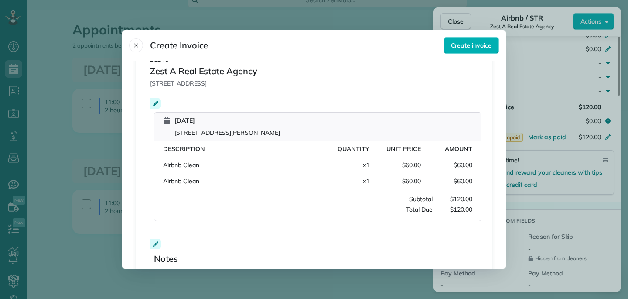
scroll to position [139, 0]
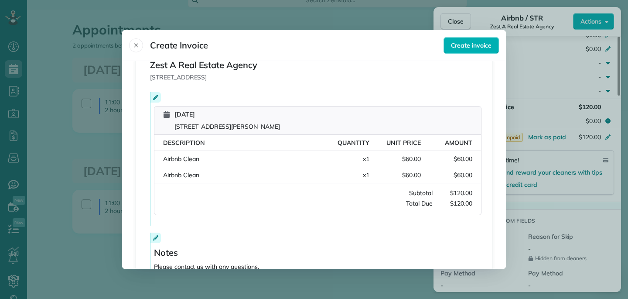
click at [156, 98] on icon at bounding box center [155, 97] width 5 height 5
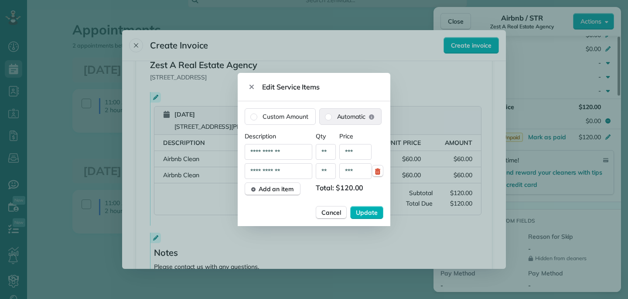
click at [340, 121] on label "Automatic" at bounding box center [350, 117] width 62 height 16
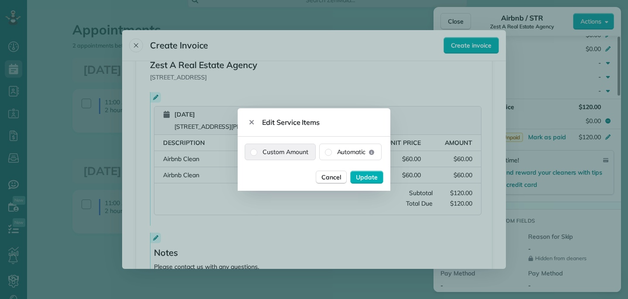
click at [280, 156] on label "Custom Amount" at bounding box center [280, 152] width 70 height 16
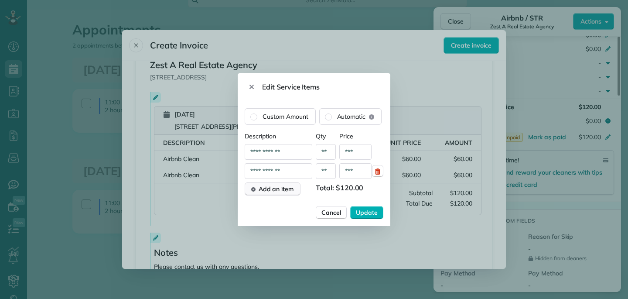
click at [277, 188] on span "Add an item" at bounding box center [275, 188] width 35 height 9
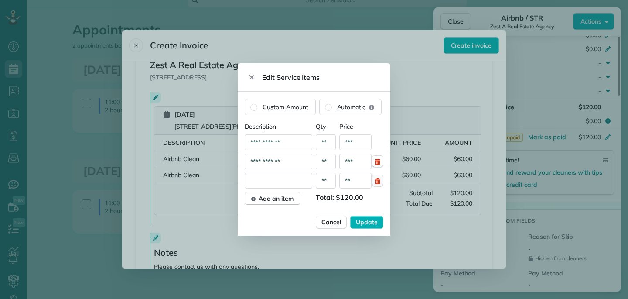
click at [380, 182] on icon "button" at bounding box center [377, 180] width 7 height 7
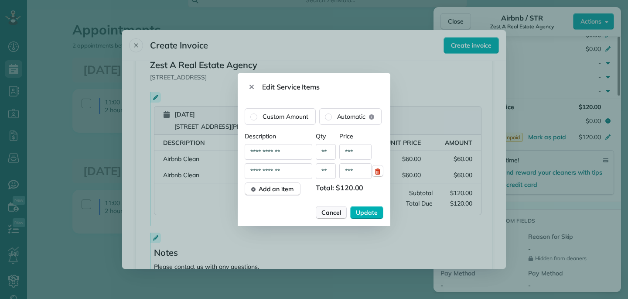
click at [333, 212] on span "Cancel" at bounding box center [331, 212] width 20 height 9
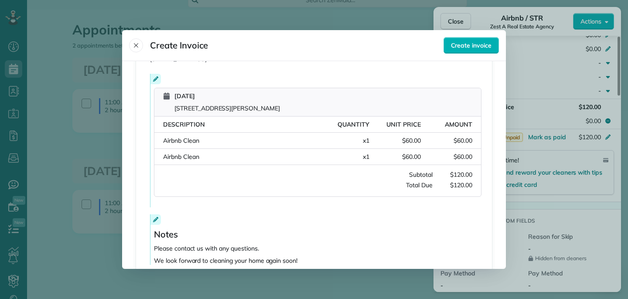
scroll to position [159, 0]
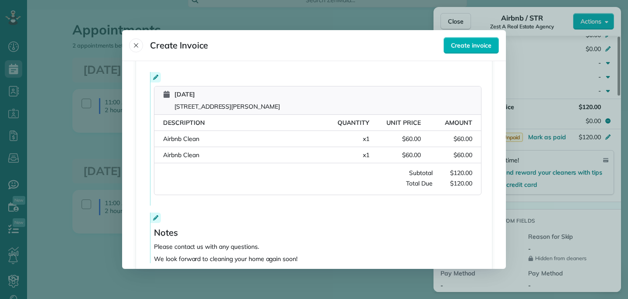
click at [208, 103] on span "[STREET_ADDRESS][PERSON_NAME]" at bounding box center [226, 106] width 105 height 9
click at [208, 102] on div at bounding box center [314, 149] width 628 height 299
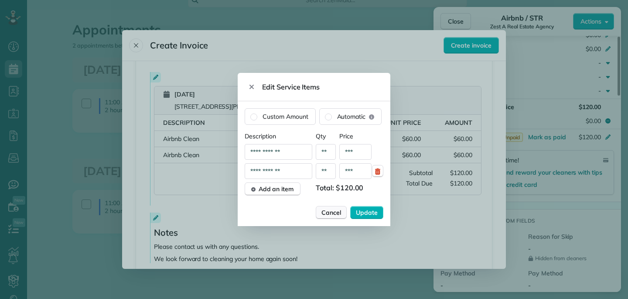
click at [328, 210] on span "Cancel" at bounding box center [331, 212] width 20 height 9
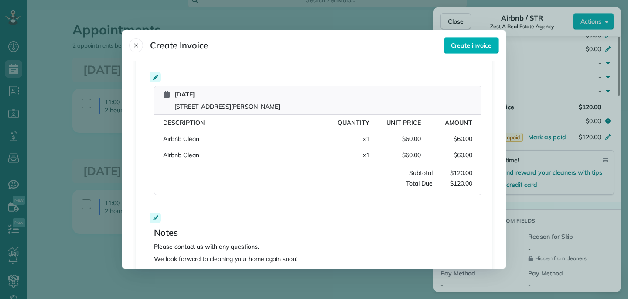
click at [166, 90] on div "Thursday, August 28, 2025 604 South McKinley Street Casper WY 82601" at bounding box center [221, 100] width 117 height 21
click at [167, 90] on div at bounding box center [314, 149] width 628 height 299
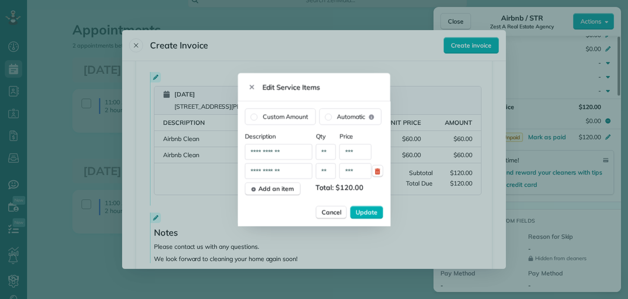
click at [169, 90] on div at bounding box center [314, 149] width 628 height 299
click at [333, 216] on span "Cancel" at bounding box center [331, 212] width 20 height 9
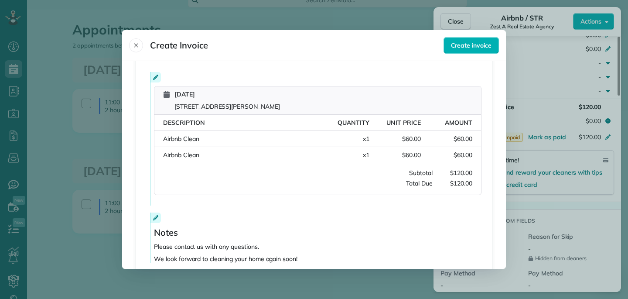
click at [151, 80] on div at bounding box center [155, 77] width 10 height 10
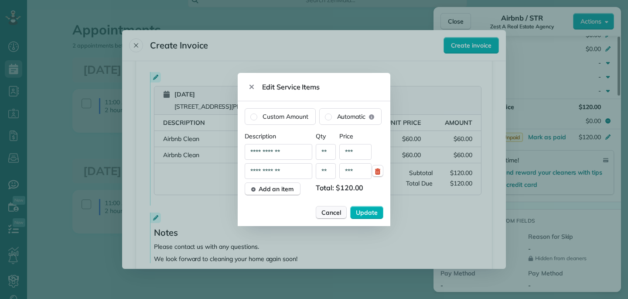
click at [328, 214] on span "Cancel" at bounding box center [331, 212] width 20 height 9
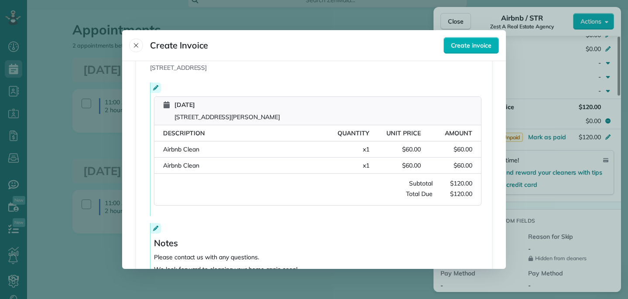
scroll to position [124, 0]
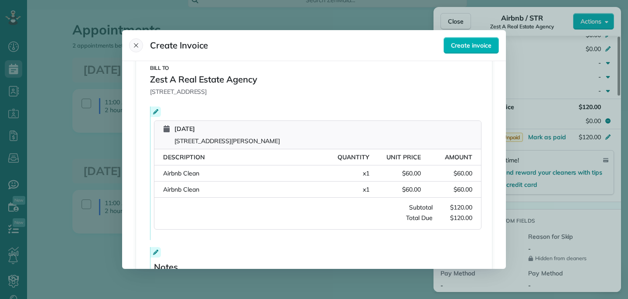
click at [136, 46] on icon "Close" at bounding box center [135, 45] width 7 height 7
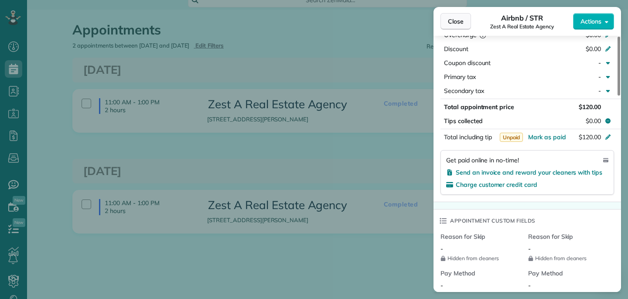
click at [455, 19] on span "Close" at bounding box center [456, 21] width 16 height 9
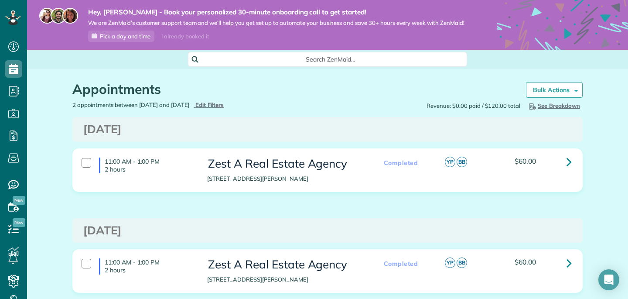
click at [80, 163] on div "11:00 AM - 1:00 PM 2 hours" at bounding box center [138, 165] width 126 height 24
click at [41, 135] on div "Appointments the List View [2 min] Schedule Changes Actions Create Appointment …" at bounding box center [327, 213] width 601 height 289
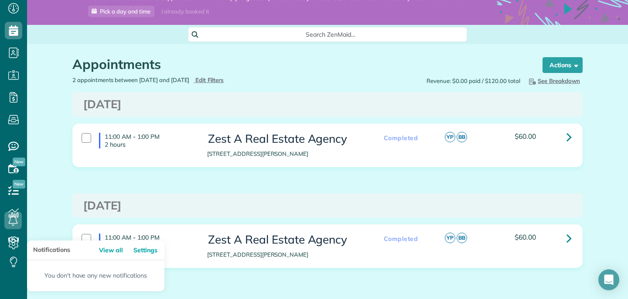
scroll to position [39, 0]
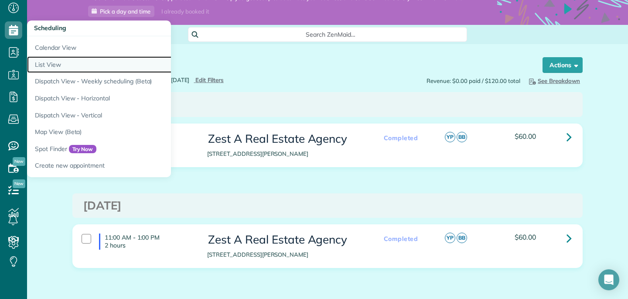
click at [55, 68] on link "List View" at bounding box center [136, 64] width 218 height 17
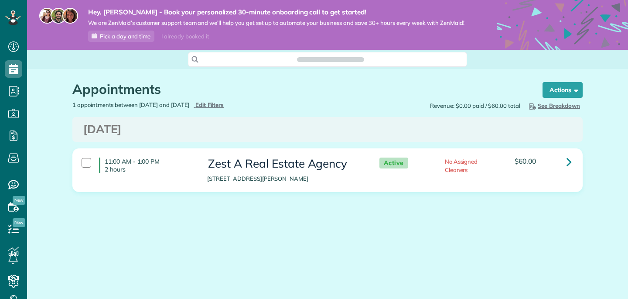
scroll to position [4, 4]
type input "**********"
click at [227, 167] on h3 "Zest A Real Estate Agency" at bounding box center [284, 163] width 154 height 13
click at [90, 156] on div "11:00 AM - 1:00 PM 2 hours" at bounding box center [138, 165] width 126 height 24
click at [224, 105] on span "Edit Filters" at bounding box center [209, 104] width 28 height 7
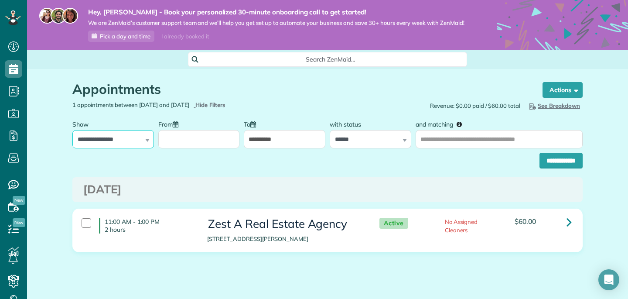
click at [143, 142] on select "**********" at bounding box center [112, 139] width 81 height 18
select select "**********"
click at [225, 139] on input "From" at bounding box center [198, 139] width 81 height 18
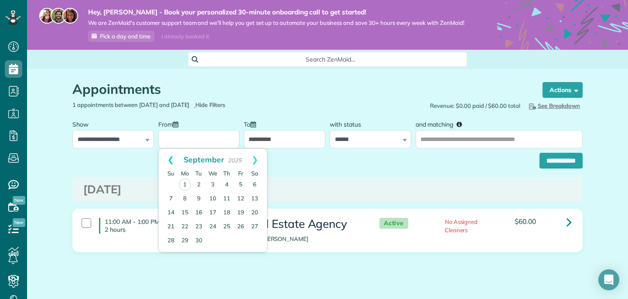
click at [171, 159] on link "Prev" at bounding box center [171, 160] width 24 height 22
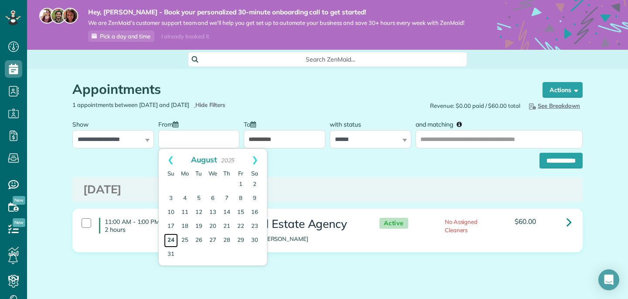
click at [173, 240] on link "24" at bounding box center [171, 240] width 14 height 14
type input "**********"
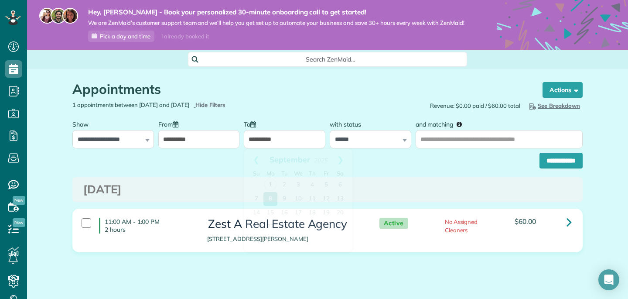
click at [307, 136] on input "**********" at bounding box center [284, 139] width 81 height 18
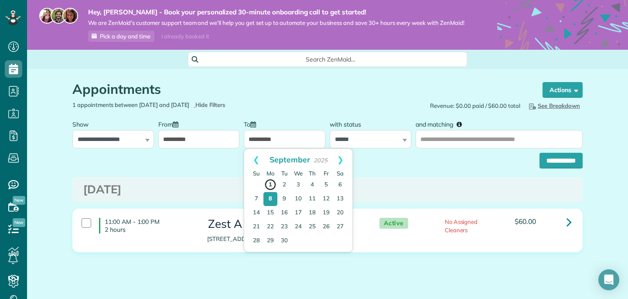
click at [271, 183] on link "1" at bounding box center [270, 184] width 12 height 12
type input "**********"
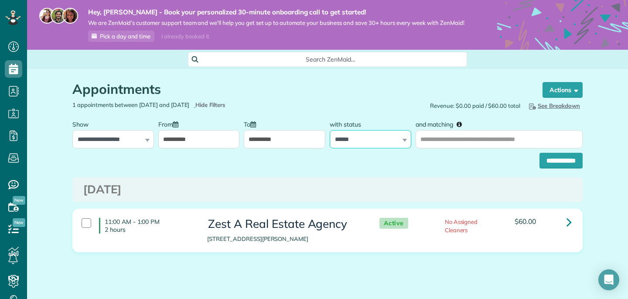
click at [358, 142] on select "**********" at bounding box center [369, 139] width 81 height 18
select select "*******"
click at [568, 161] on input "**********" at bounding box center [560, 161] width 43 height 16
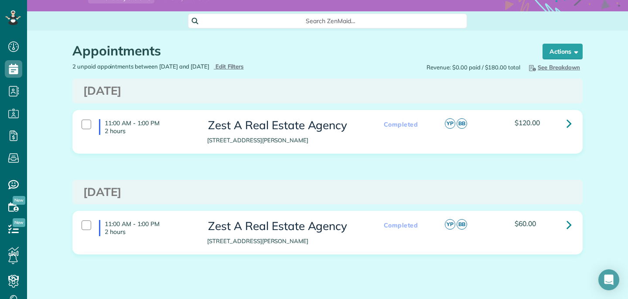
scroll to position [39, 0]
click at [328, 136] on p "[STREET_ADDRESS][PERSON_NAME]" at bounding box center [284, 140] width 154 height 8
click at [568, 52] on strong "Bulk Actions" at bounding box center [551, 51] width 37 height 8
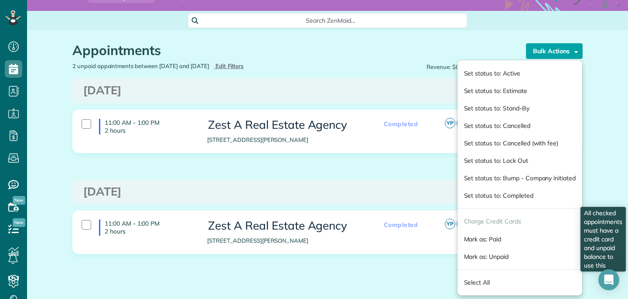
scroll to position [59, 0]
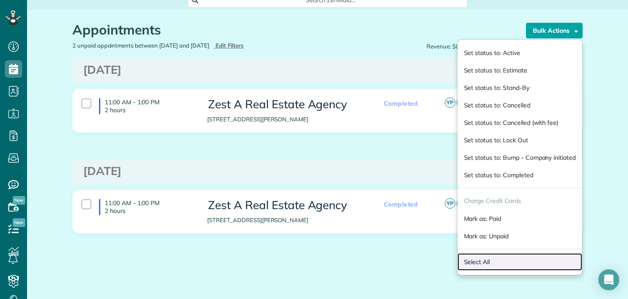
click at [506, 261] on link "Select All" at bounding box center [519, 261] width 125 height 17
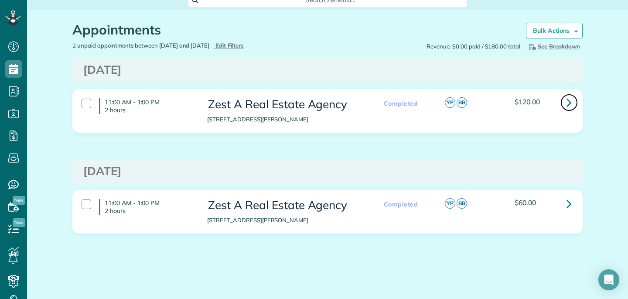
click at [570, 105] on icon at bounding box center [568, 102] width 5 height 15
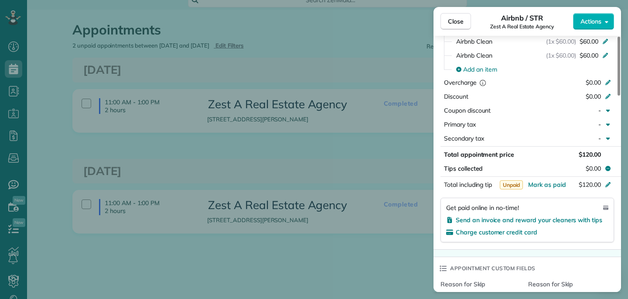
scroll to position [431, 0]
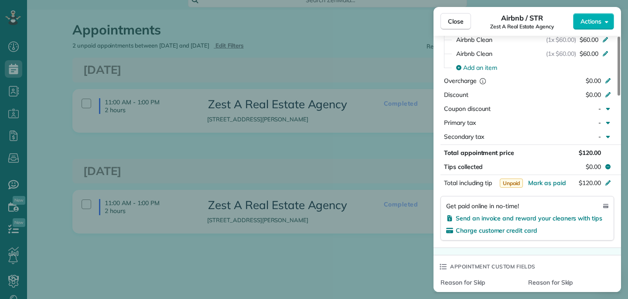
click at [391, 152] on div "Close Airbnb / STR Zest A Real Estate Agency Actions Status Completed Zest A Re…" at bounding box center [314, 149] width 628 height 299
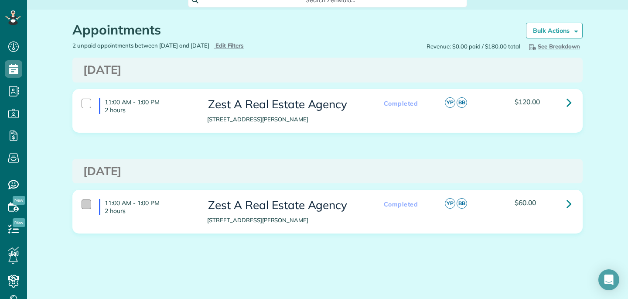
click at [85, 201] on div at bounding box center [86, 204] width 10 height 10
click at [562, 108] on link at bounding box center [568, 102] width 17 height 17
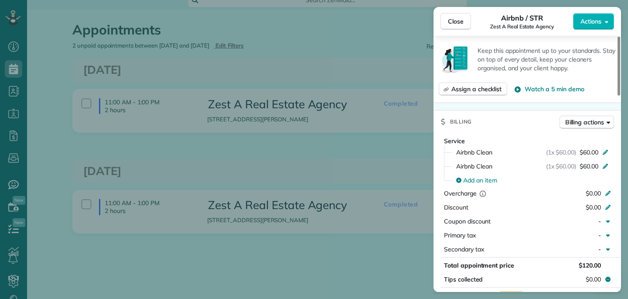
scroll to position [370, 0]
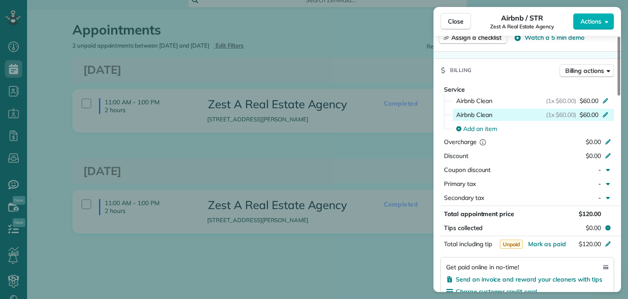
click at [606, 115] on icon at bounding box center [604, 113] width 7 height 7
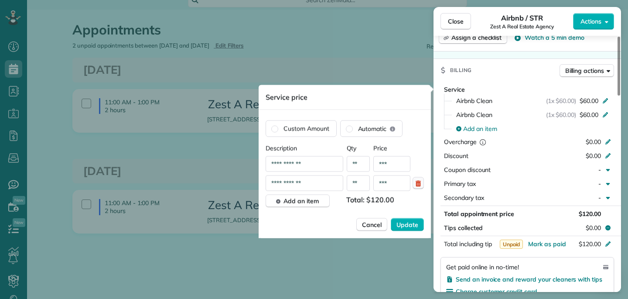
click at [417, 181] on icon "button" at bounding box center [417, 183] width 5 height 6
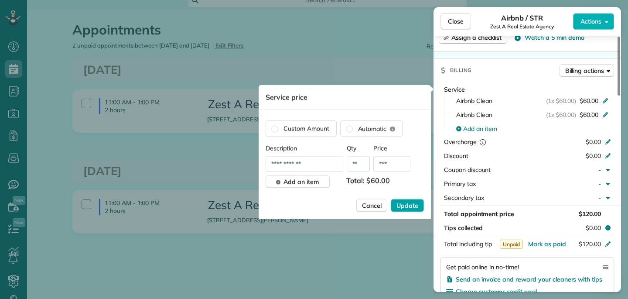
click at [413, 208] on span "Update" at bounding box center [407, 205] width 22 height 9
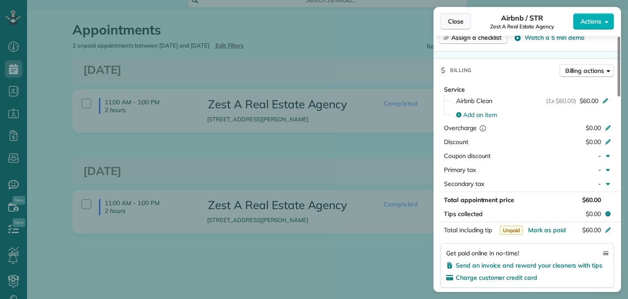
click at [457, 17] on span "Close" at bounding box center [456, 21] width 16 height 9
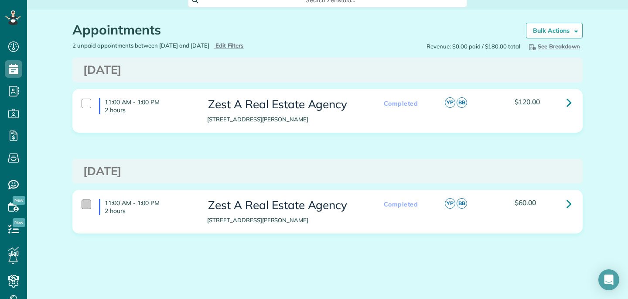
click at [88, 206] on div at bounding box center [86, 204] width 10 height 10
click at [570, 104] on icon at bounding box center [568, 102] width 5 height 15
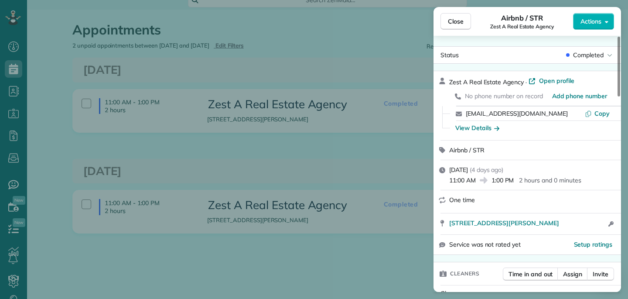
click at [386, 167] on div "Close Airbnb / STR Zest A Real Estate Agency Actions Status Completed Zest A Re…" at bounding box center [314, 149] width 628 height 299
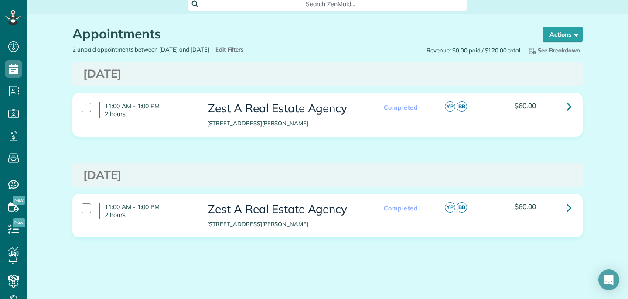
scroll to position [59, 0]
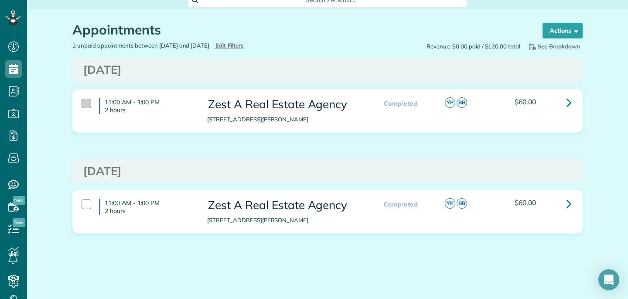
click at [89, 102] on div at bounding box center [86, 103] width 10 height 10
click at [87, 198] on div "11:00 AM - 1:00 PM 2 hours" at bounding box center [138, 206] width 126 height 24
click at [571, 98] on icon at bounding box center [568, 102] width 5 height 15
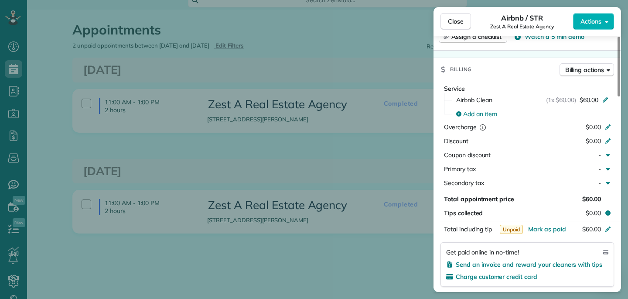
scroll to position [374, 0]
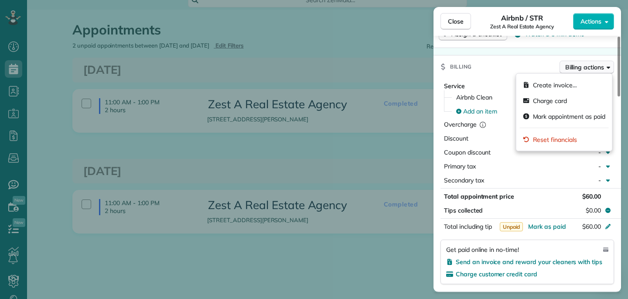
click at [582, 66] on span "Billing actions" at bounding box center [584, 67] width 39 height 9
click at [519, 74] on div "Create invoice… Charge card Mark appointment as paid Reset financials" at bounding box center [564, 112] width 97 height 78
click at [491, 66] on div "Billing Billing actions" at bounding box center [526, 66] width 187 height 23
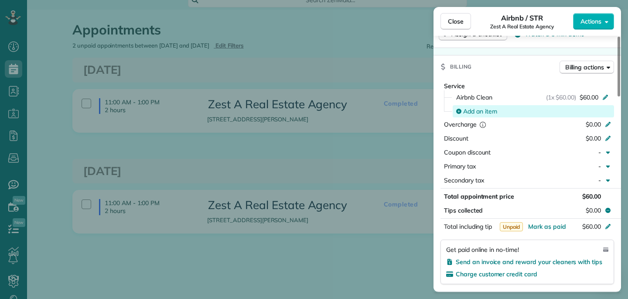
click at [485, 111] on span "Add an item" at bounding box center [480, 111] width 34 height 9
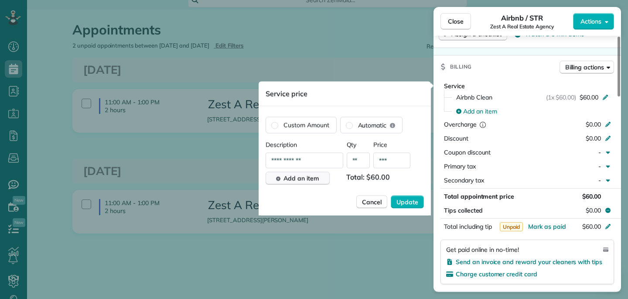
click at [297, 179] on span "Add an item" at bounding box center [300, 178] width 35 height 9
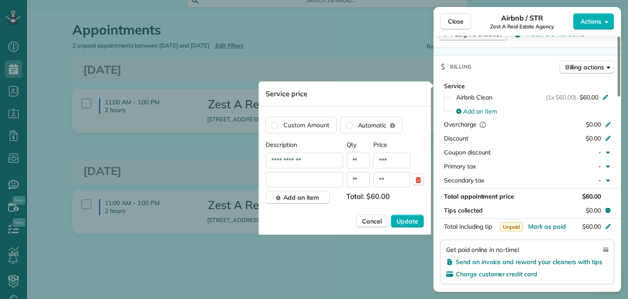
click at [295, 177] on input "text" at bounding box center [304, 180] width 78 height 16
type input "**********"
click at [412, 224] on span "Update" at bounding box center [407, 221] width 22 height 9
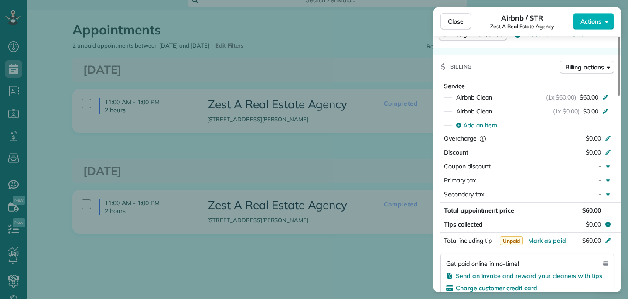
click at [410, 159] on div "Close Airbnb / STR Zest A Real Estate Agency Actions Status Completed Zest A Re…" at bounding box center [314, 149] width 628 height 299
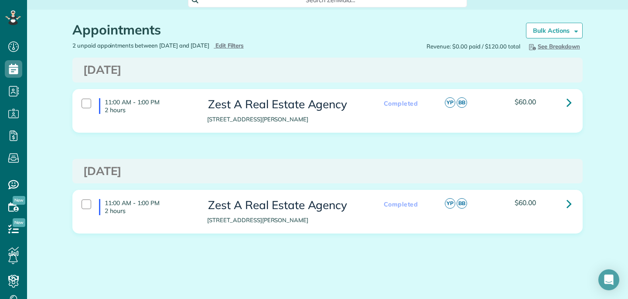
click at [528, 122] on div "11:00 AM - 1:00 PM 2 hours Zest A Real Estate Agency [STREET_ADDRESS][PERSON_NA…" at bounding box center [326, 111] width 502 height 34
click at [84, 100] on div at bounding box center [86, 103] width 10 height 10
click at [572, 103] on link at bounding box center [568, 102] width 17 height 17
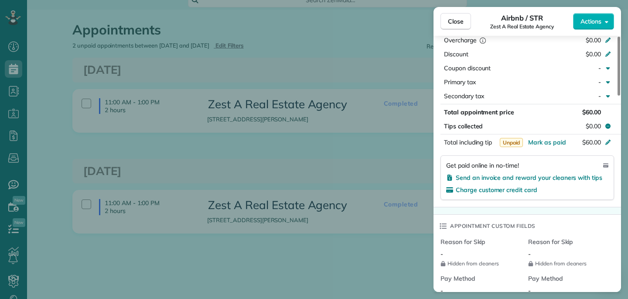
scroll to position [468, 0]
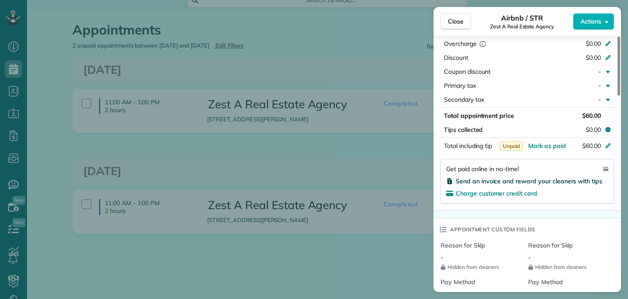
click at [538, 182] on span "Send an invoice and reward your cleaners with tips" at bounding box center [528, 181] width 146 height 8
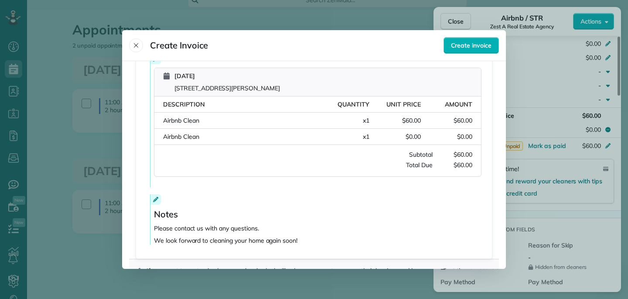
scroll to position [180, 0]
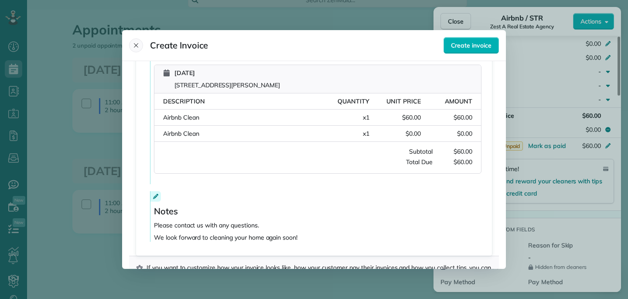
click at [138, 44] on icon "Close" at bounding box center [135, 45] width 7 height 7
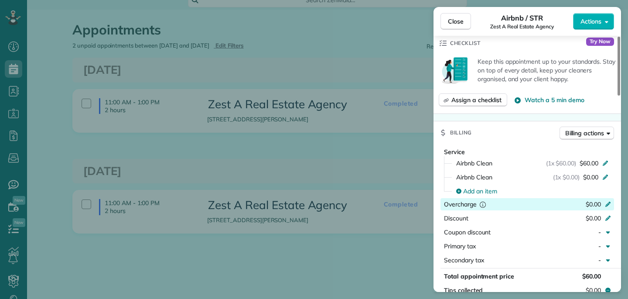
scroll to position [311, 0]
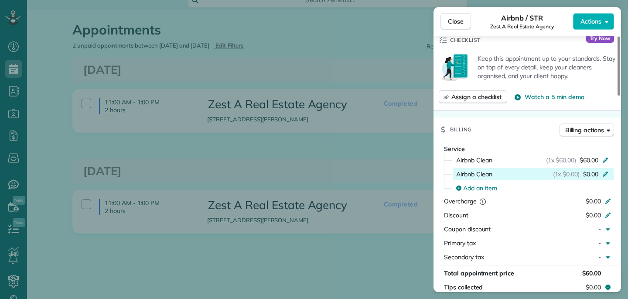
click at [604, 171] on icon at bounding box center [604, 173] width 7 height 7
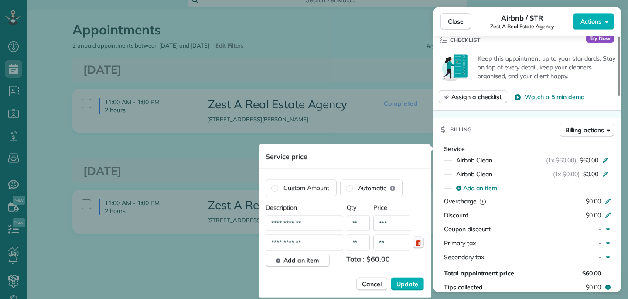
click at [417, 244] on icon "button" at bounding box center [417, 243] width 5 height 6
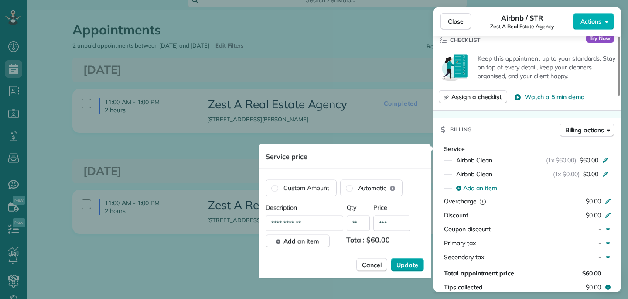
click at [406, 266] on span "Update" at bounding box center [407, 264] width 22 height 9
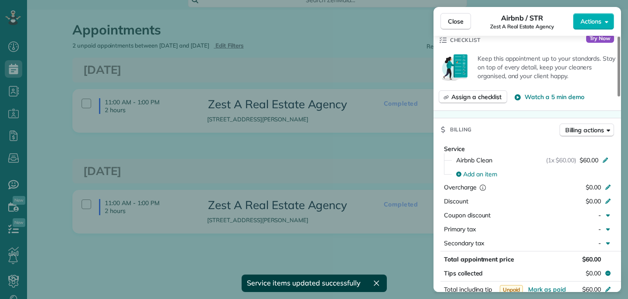
click at [393, 41] on div "Close Airbnb / STR Zest A Real Estate Agency Actions Status Completed Zest A Re…" at bounding box center [314, 149] width 628 height 299
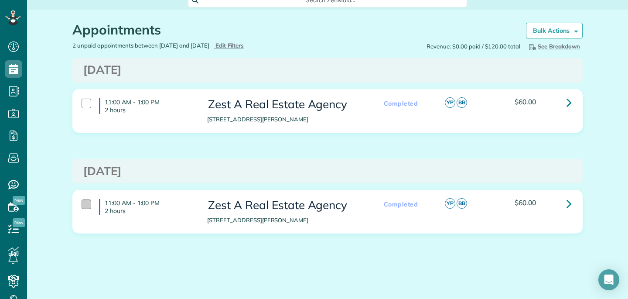
click at [86, 201] on div at bounding box center [86, 204] width 10 height 10
click at [86, 102] on div at bounding box center [86, 103] width 10 height 10
click at [571, 102] on icon at bounding box center [568, 102] width 5 height 15
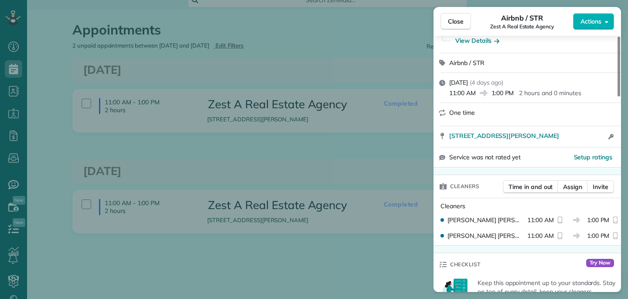
scroll to position [91, 0]
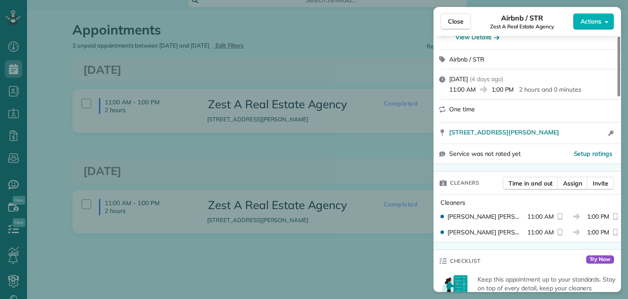
click at [384, 147] on div "Close Airbnb / STR Zest A Real Estate Agency Actions Status Completed Zest A Re…" at bounding box center [314, 149] width 628 height 299
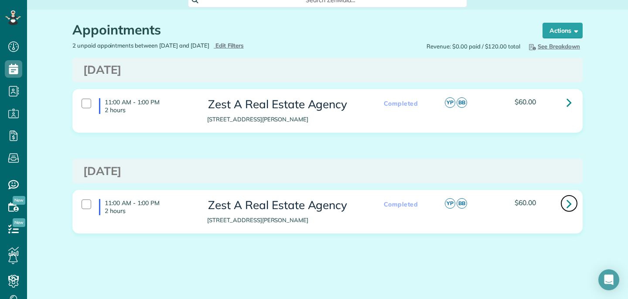
click at [567, 201] on icon at bounding box center [568, 203] width 5 height 15
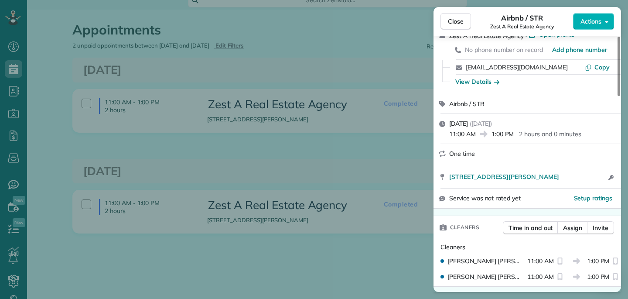
scroll to position [52, 0]
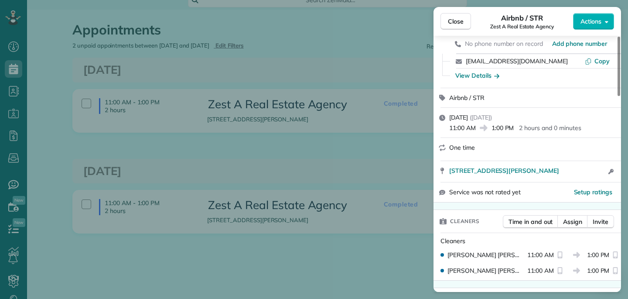
click at [377, 142] on div "Close Airbnb / STR Zest A Real Estate Agency Actions Status Completed Zest A Re…" at bounding box center [314, 149] width 628 height 299
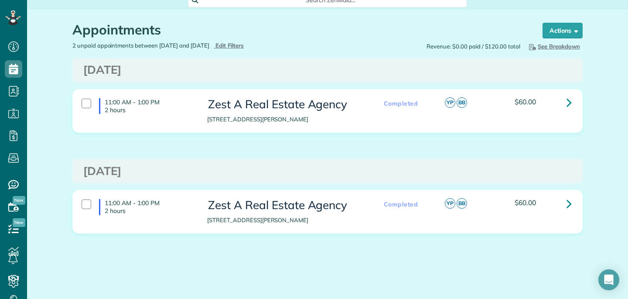
click at [531, 107] on div "$60.00" at bounding box center [543, 104] width 70 height 12
click at [568, 102] on icon at bounding box center [568, 102] width 5 height 15
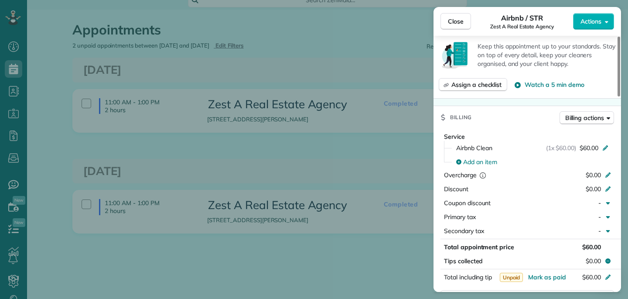
scroll to position [325, 0]
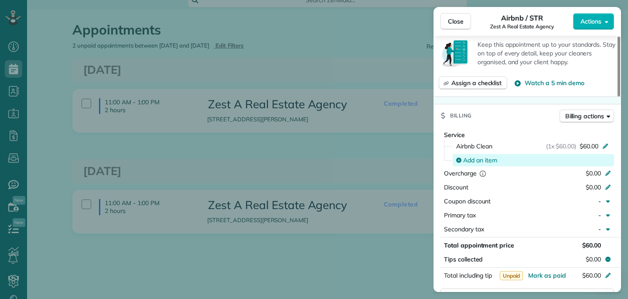
click at [513, 159] on div "Add an item" at bounding box center [533, 160] width 155 height 9
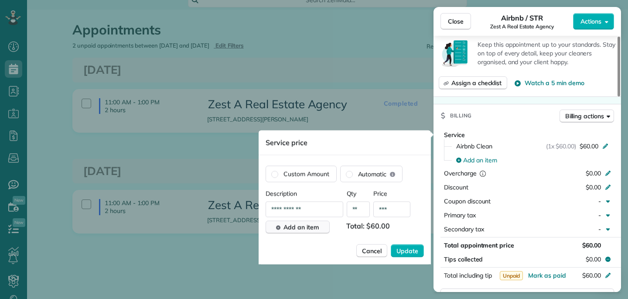
click at [315, 225] on span "Add an item" at bounding box center [300, 227] width 35 height 9
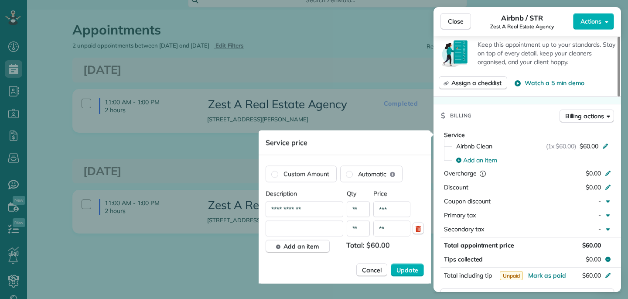
click at [314, 212] on input "**********" at bounding box center [304, 209] width 78 height 16
drag, startPoint x: 301, startPoint y: 214, endPoint x: 258, endPoint y: 213, distance: 42.3
click at [258, 213] on div "**********" at bounding box center [344, 221] width 172 height 125
type input "**********"
click at [289, 228] on input "text" at bounding box center [304, 229] width 78 height 16
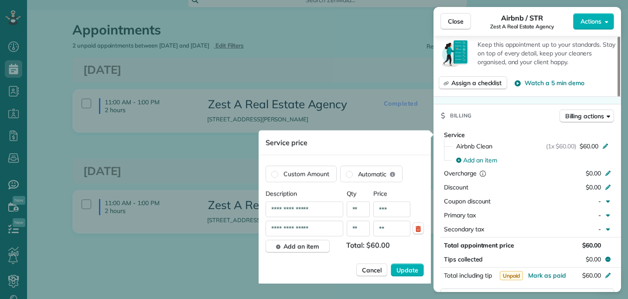
type input "**********"
click at [390, 228] on input "**" at bounding box center [391, 229] width 37 height 16
type input "***"
click at [416, 268] on span "Update" at bounding box center [407, 269] width 22 height 9
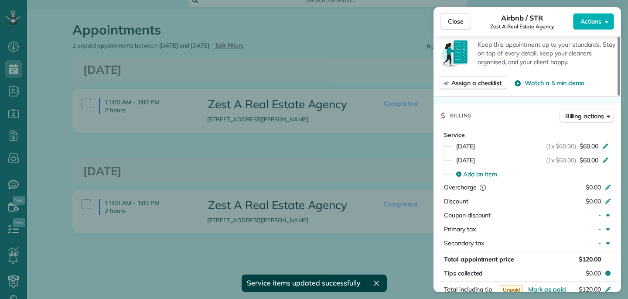
click at [373, 184] on div "Close Airbnb / STR Zest A Real Estate Agency Actions Status Completed Zest A Re…" at bounding box center [314, 149] width 628 height 299
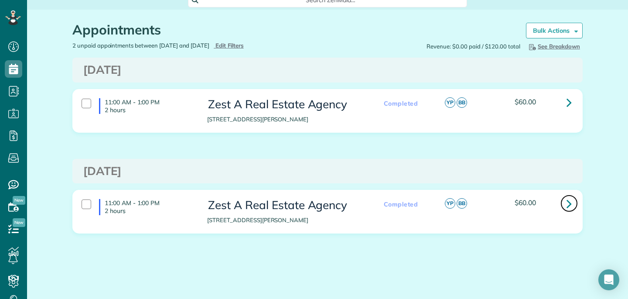
click at [571, 207] on icon at bounding box center [568, 203] width 5 height 15
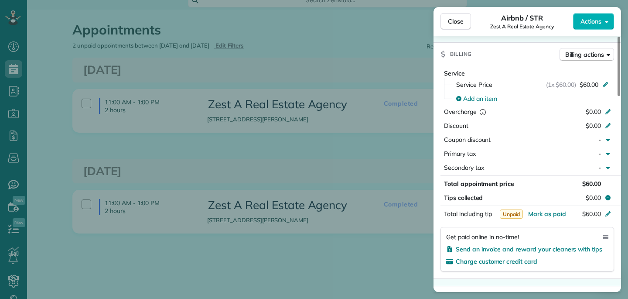
scroll to position [388, 0]
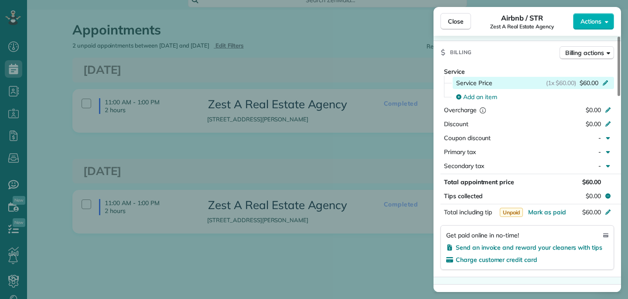
click at [606, 81] on icon at bounding box center [604, 81] width 7 height 7
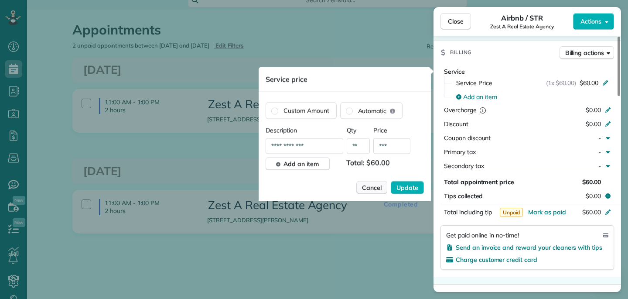
click at [378, 188] on span "Cancel" at bounding box center [372, 187] width 20 height 9
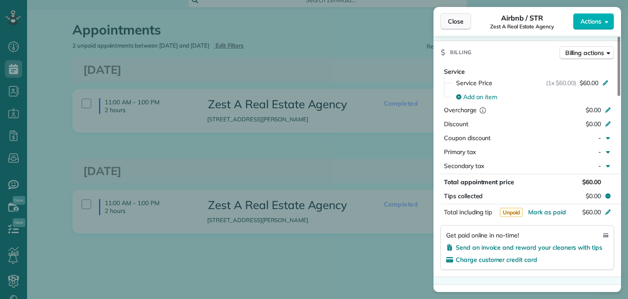
click at [456, 24] on span "Close" at bounding box center [456, 21] width 16 height 9
